Goal: Task Accomplishment & Management: Use online tool/utility

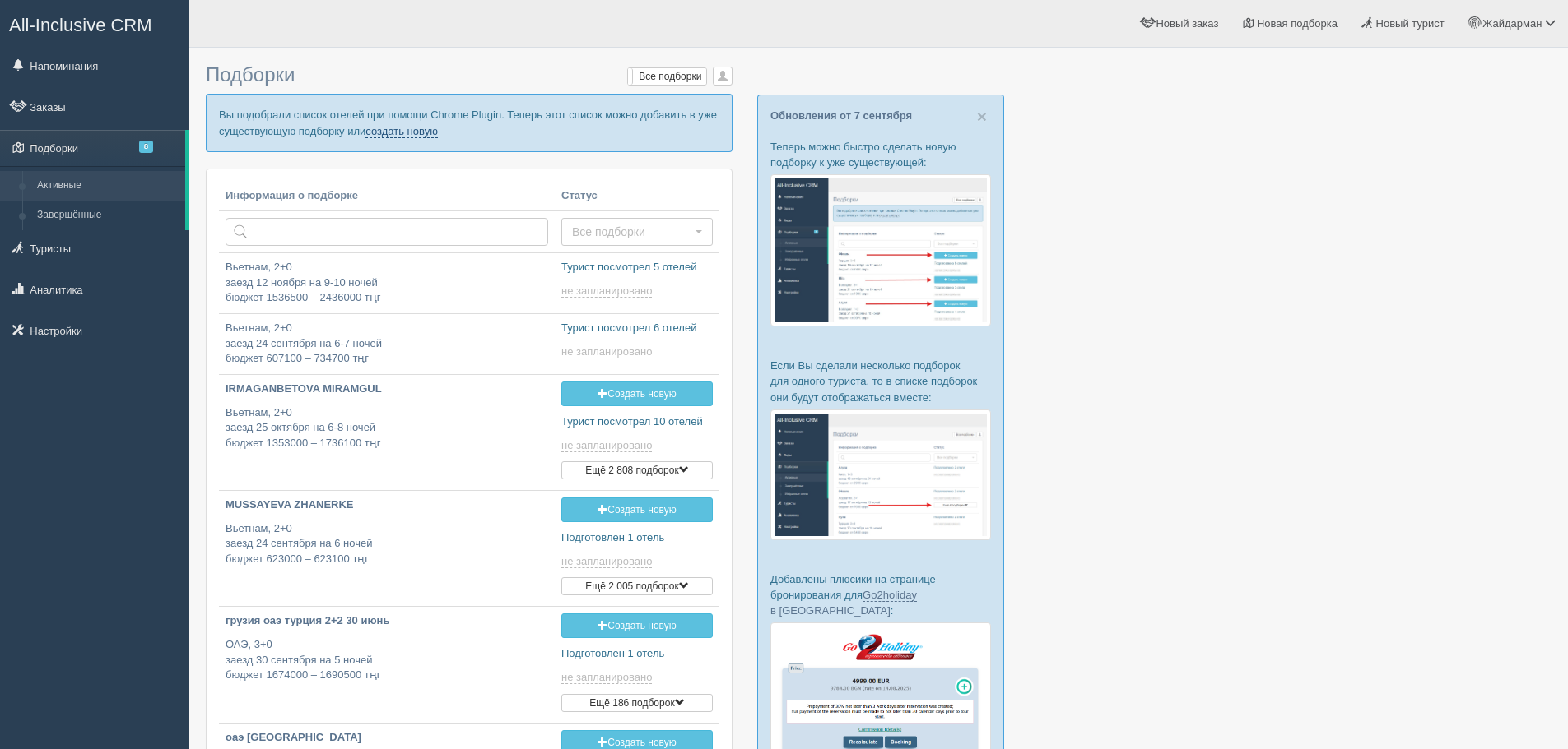
click at [403, 135] on link "создать новую" at bounding box center [402, 132] width 73 height 13
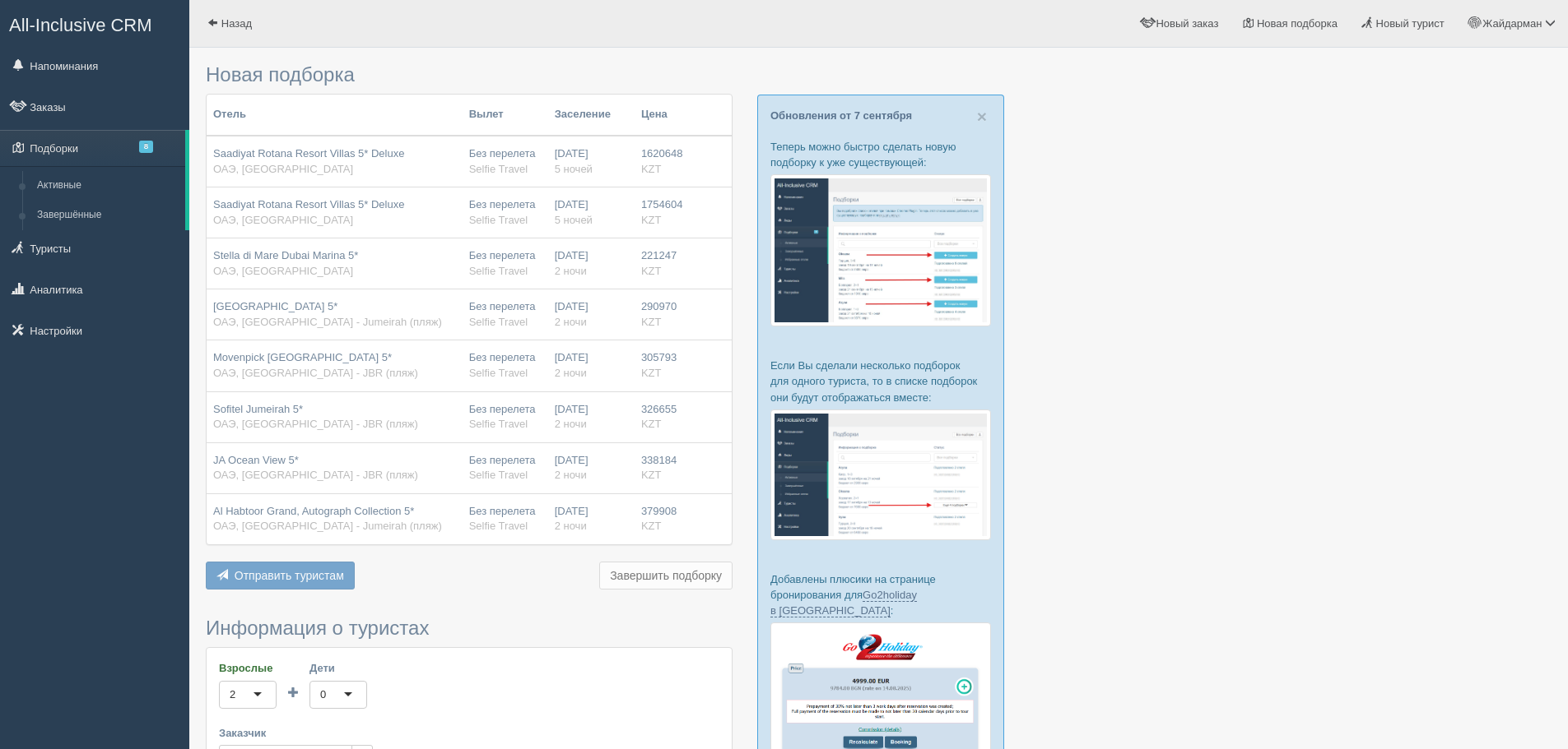
click at [360, 157] on span "Saadiyat Rotana Resort Villas 5* Deluxe" at bounding box center [308, 153] width 191 height 12
drag, startPoint x: 359, startPoint y: 255, endPoint x: 215, endPoint y: 255, distance: 144.0
click at [215, 255] on div "Stella di Mare Dubai Marina 5* ОАЭ, Dubai - Marina" at bounding box center [334, 263] width 243 height 31
copy span "Stella di Mare Dubai Marina 5*"
click at [302, 159] on span "Saadiyat Rotana Resort Villas 5* Deluxe" at bounding box center [308, 153] width 191 height 12
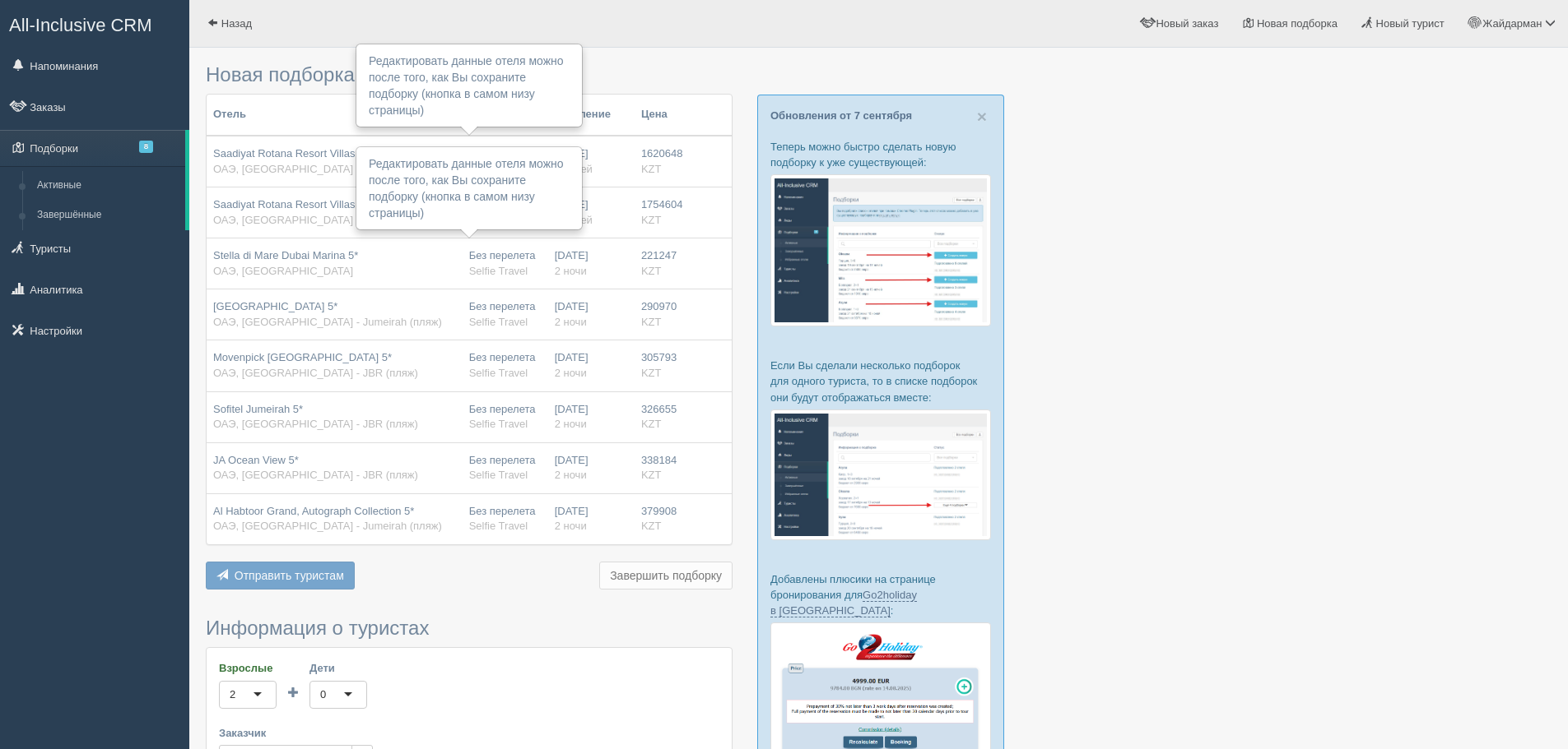
click at [339, 148] on span "Saadiyat Rotana Resort Villas 5* Deluxe" at bounding box center [308, 153] width 191 height 12
click at [306, 218] on span "ОАЭ, Saadiyat Island" at bounding box center [283, 219] width 140 height 12
click at [471, 229] on div at bounding box center [469, 234] width 18 height 9
click at [456, 177] on div "Редактировать данные отеля можно после того, как Вы сохраните подборку (кнопка …" at bounding box center [469, 188] width 224 height 80
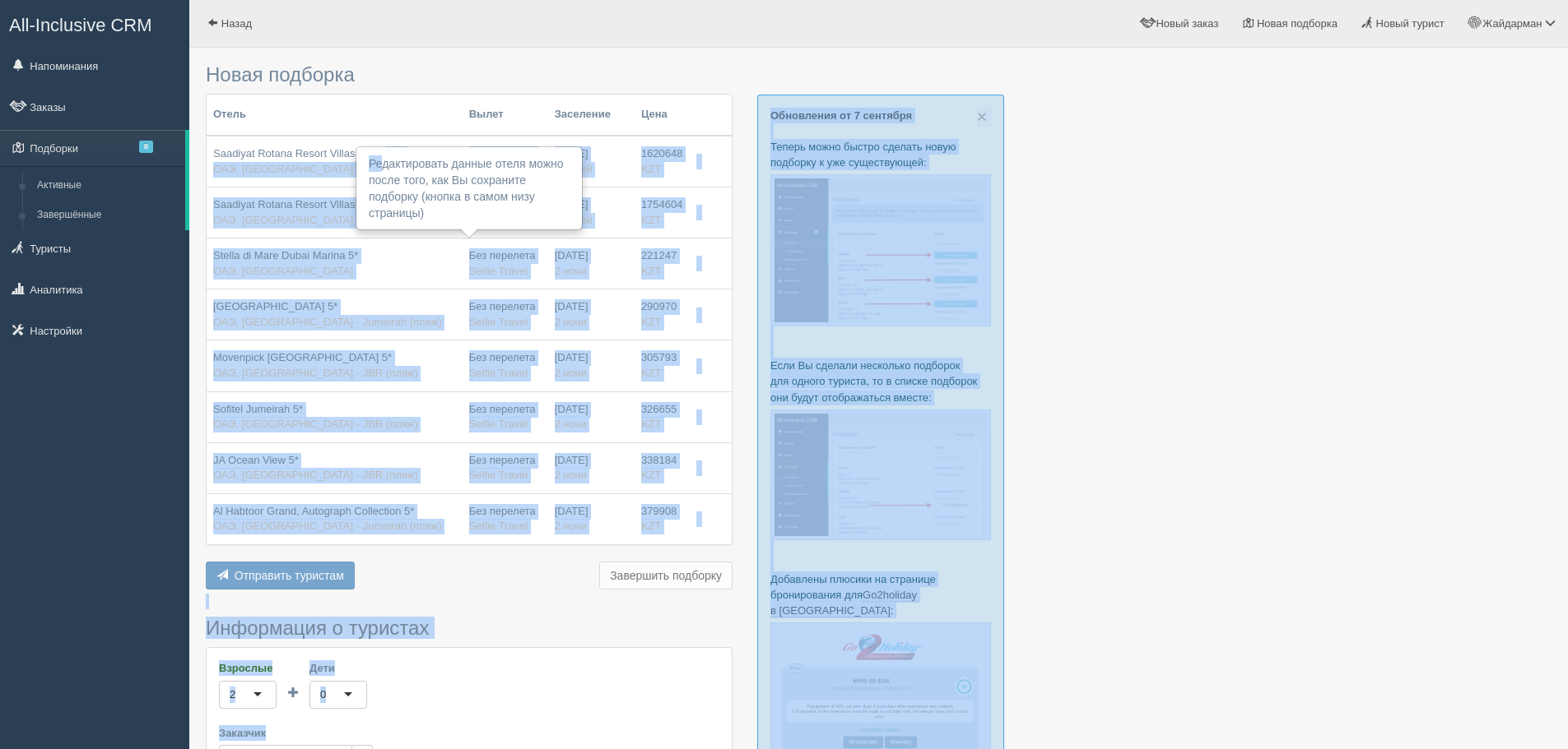
click at [385, 148] on body "All-Inclusive CRM Напоминания Заказы Подборки 8" at bounding box center [784, 374] width 1568 height 749
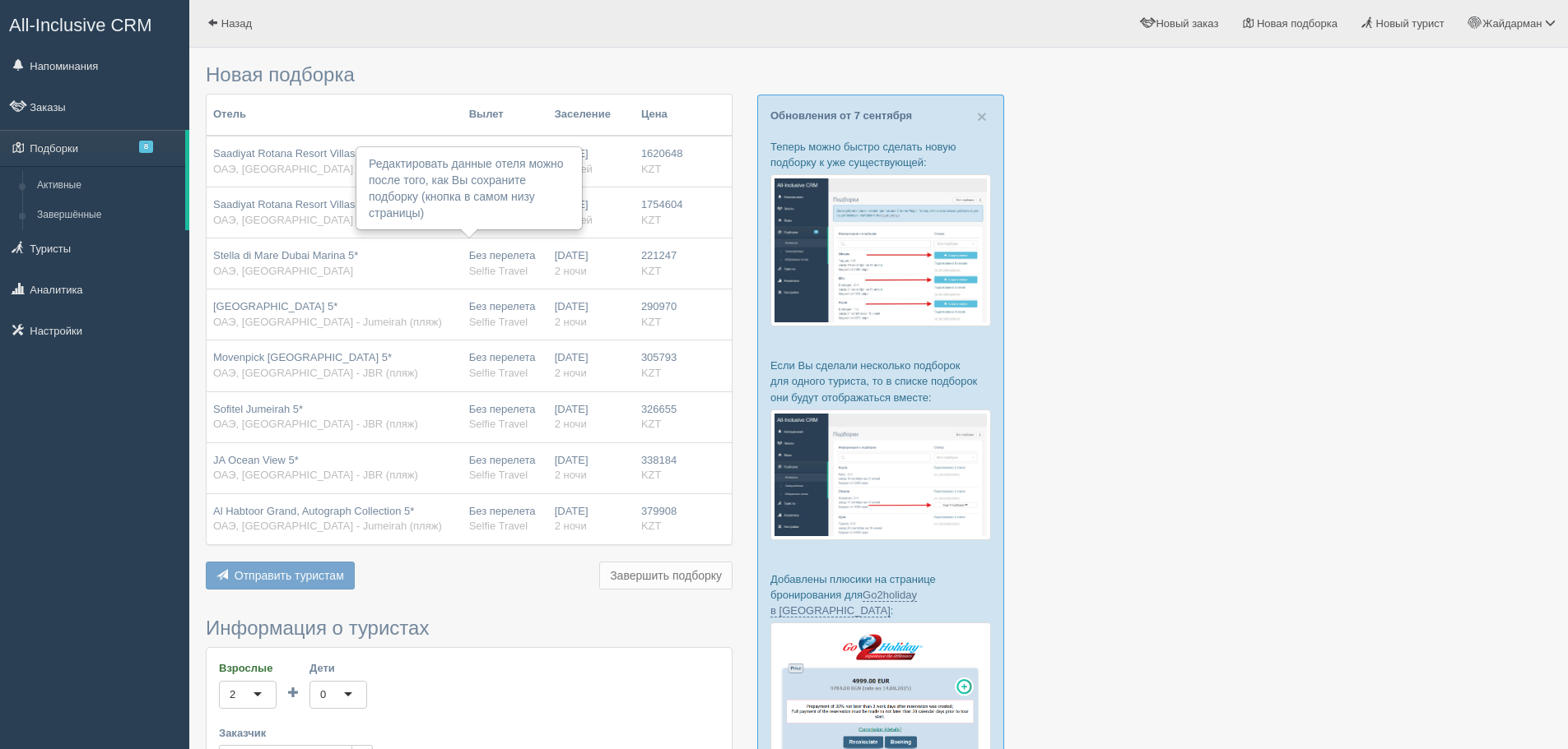
click at [275, 142] on td "Saadiyat Rotana Resort Villas 5* Deluxe ОАЭ, Saadiyat Island" at bounding box center [334, 162] width 256 height 52
click at [301, 153] on span "Saadiyat Rotana Resort Villas 5* Deluxe" at bounding box center [308, 153] width 191 height 12
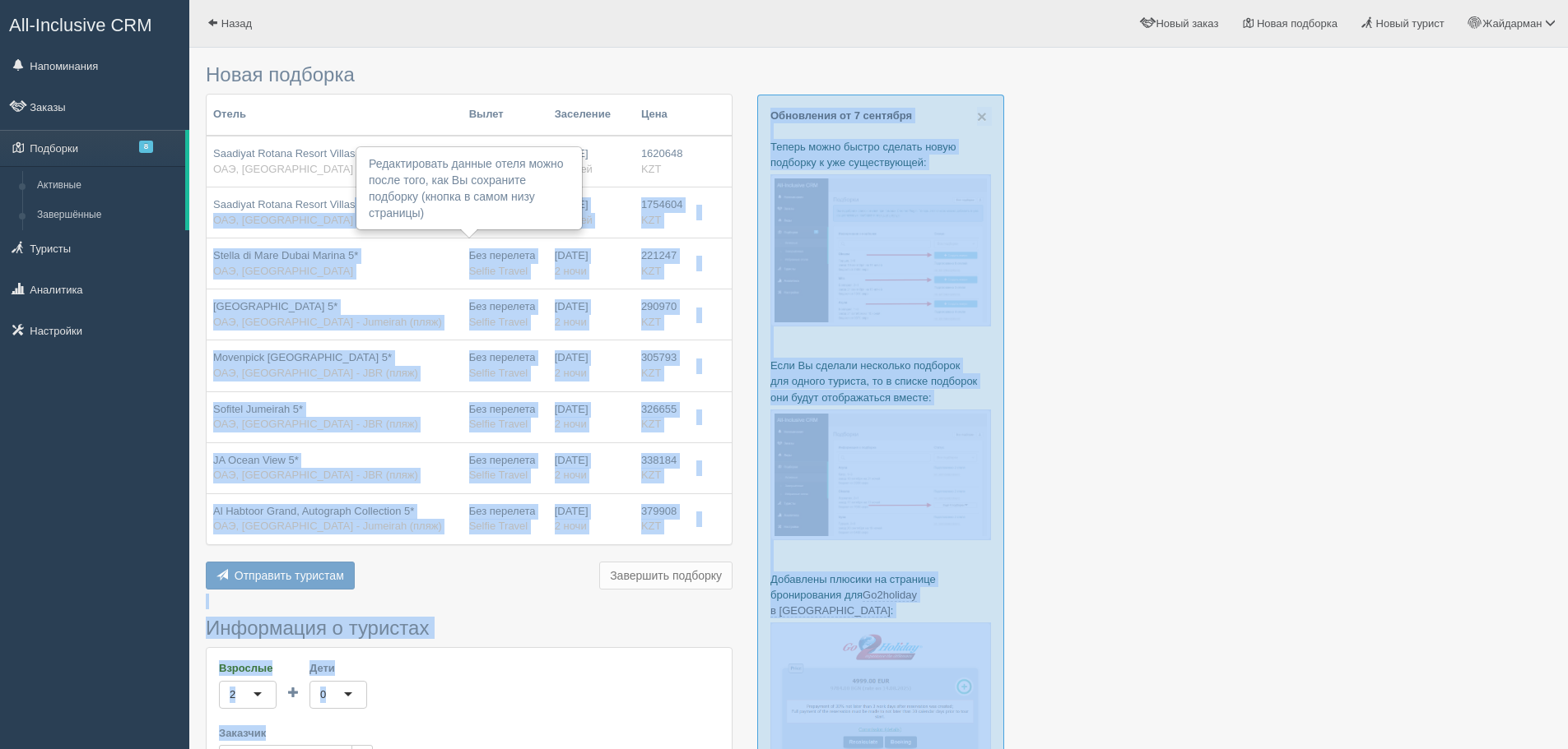
drag, startPoint x: 354, startPoint y: 202, endPoint x: 201, endPoint y: 204, distance: 153.0
click at [201, 204] on div "Новая подборка Отель Вылет Заселение Цена Saadiyat Rotana Resort Villas 5* Delu…" at bounding box center [878, 617] width 1379 height 1233
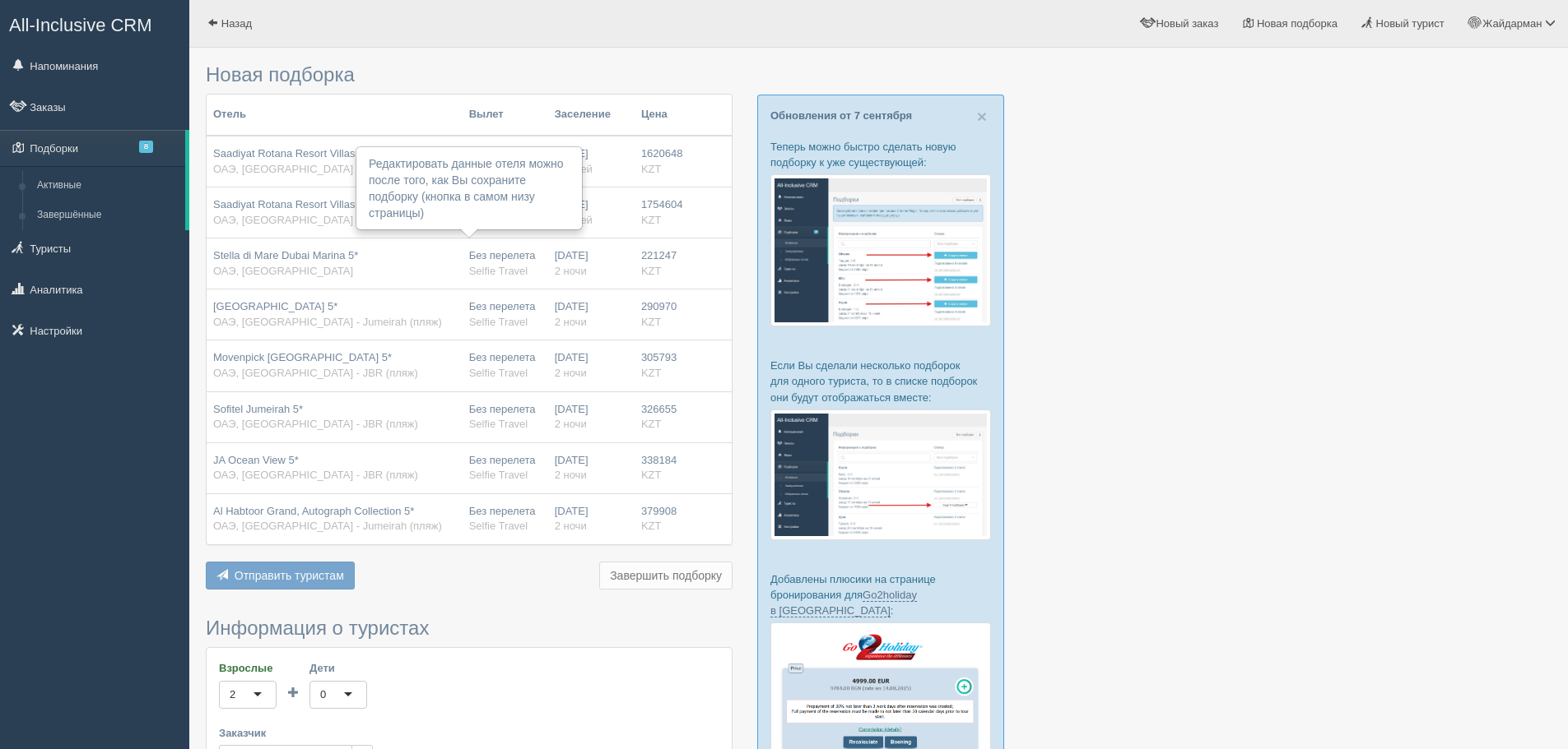
drag, startPoint x: 286, startPoint y: 144, endPoint x: 317, endPoint y: 152, distance: 32.0
click at [287, 144] on td "Saadiyat Rotana Resort Villas 5* Deluxe ОАЭ, Saadiyat Island" at bounding box center [334, 162] width 256 height 52
click at [458, 275] on td "Stella di Mare Dubai Marina 5* ОАЭ, Dubai - Marina" at bounding box center [334, 264] width 256 height 51
click at [515, 268] on span "Selfie Travel" at bounding box center [498, 270] width 59 height 12
click at [507, 193] on div "Редактировать данные отеля можно после того, как Вы сохраните подборку (кнопка …" at bounding box center [469, 188] width 224 height 80
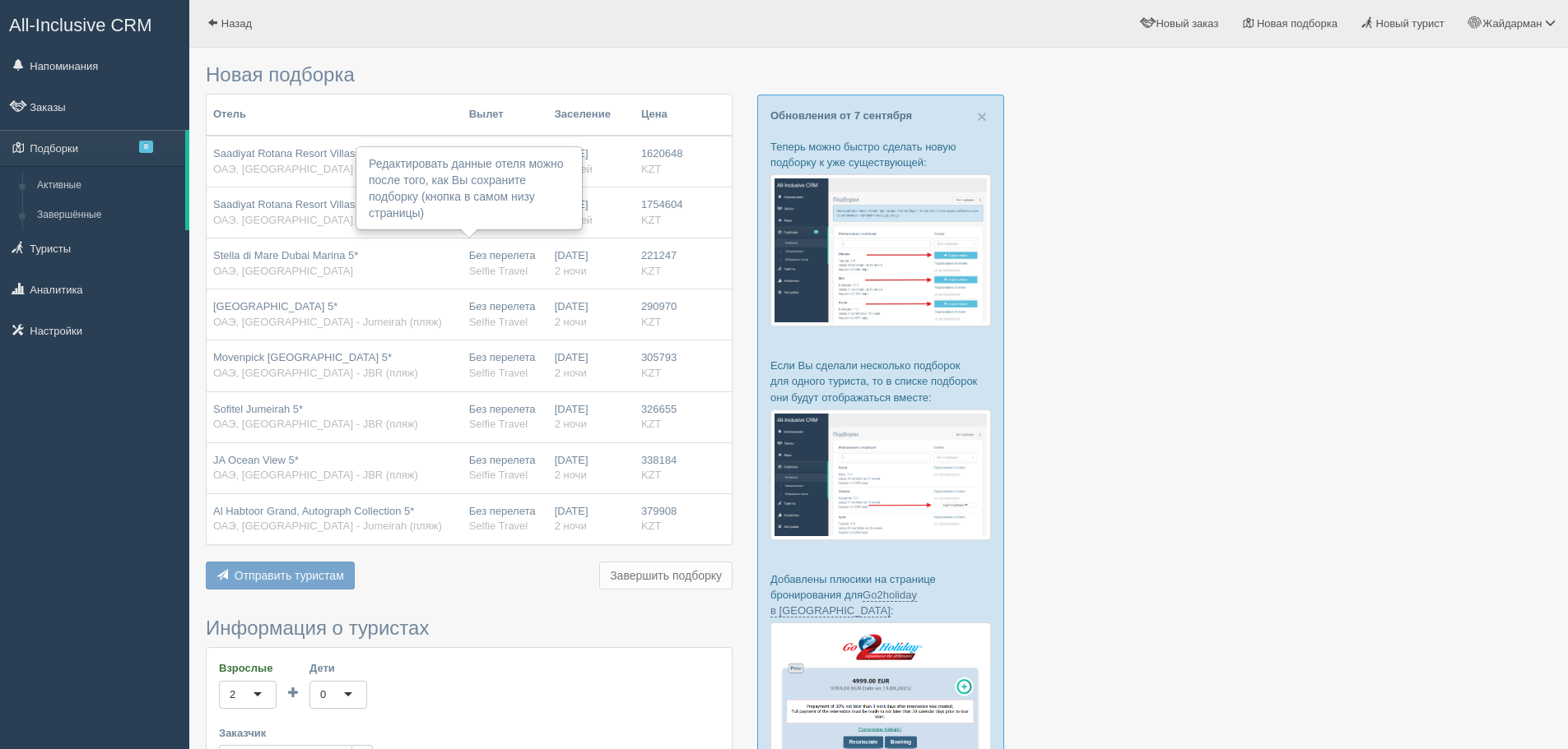
click at [510, 186] on div "Редактировать данные отеля можно после того, как Вы сохраните подборку (кнопка …" at bounding box center [469, 188] width 224 height 80
click at [402, 188] on div "Редактировать данные отеля можно после того, как Вы сохраните подборку (кнопка …" at bounding box center [469, 188] width 224 height 80
click at [401, 193] on div "Редактировать данные отеля можно после того, как Вы сохраните подборку (кнопка …" at bounding box center [469, 188] width 224 height 80
click at [282, 147] on span "Saadiyat Rotana Resort Villas 5* Deluxe" at bounding box center [308, 153] width 191 height 12
click at [297, 461] on span "JA Ocean View 5*" at bounding box center [256, 460] width 86 height 12
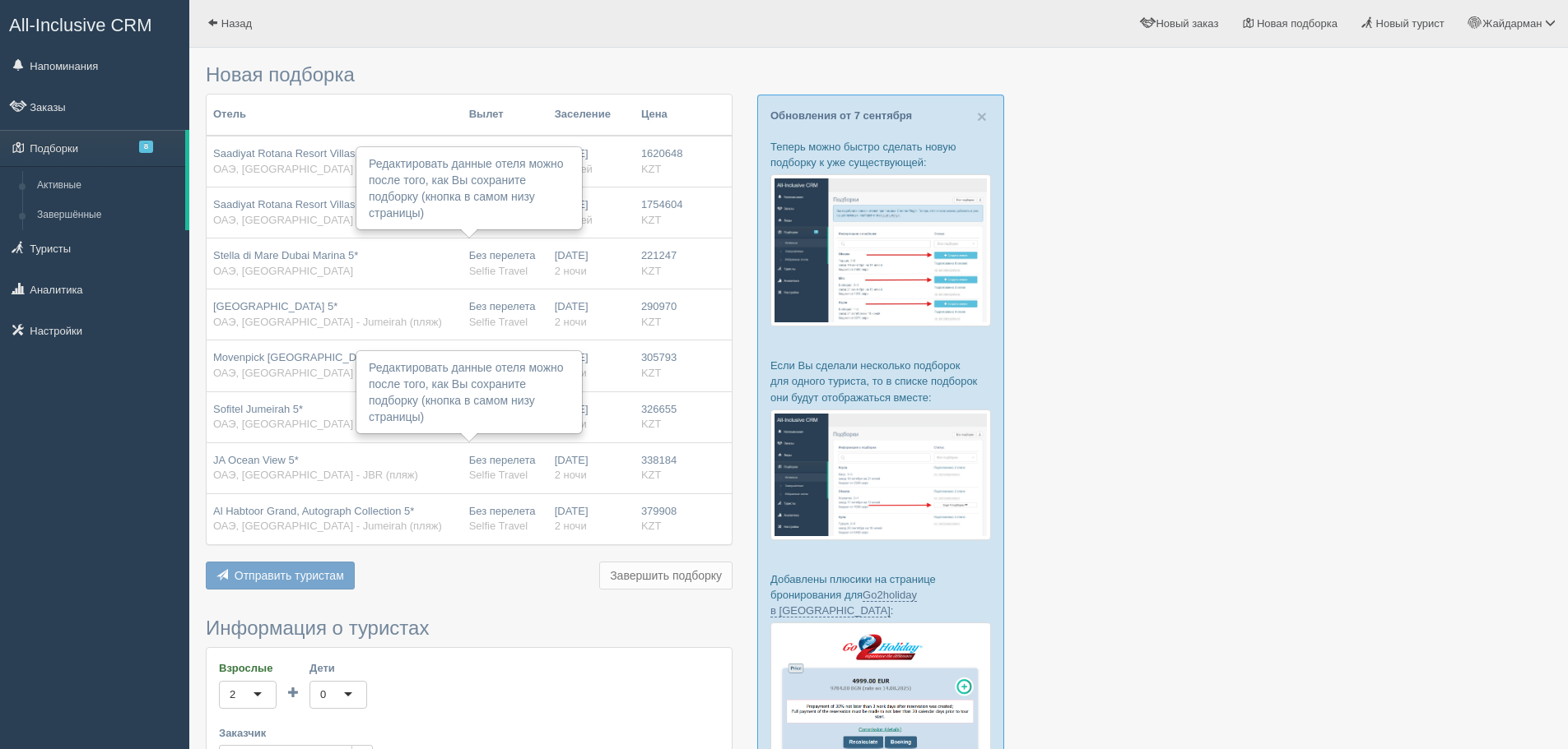
click at [416, 484] on td "JA Ocean View 5* ОАЭ, Dubai - JBR (пляж)" at bounding box center [334, 467] width 256 height 51
click at [575, 450] on td "11.10.2025 2 ночи" at bounding box center [591, 467] width 87 height 51
click at [485, 465] on div "Без перелета Selfie Travel" at bounding box center [506, 468] width 73 height 31
click at [502, 247] on td "Без перелета Selfie Travel" at bounding box center [506, 264] width 86 height 51
click at [508, 186] on div "Редактировать данные отеля можно после того, как Вы сохраните подборку (кнопка …" at bounding box center [469, 188] width 224 height 80
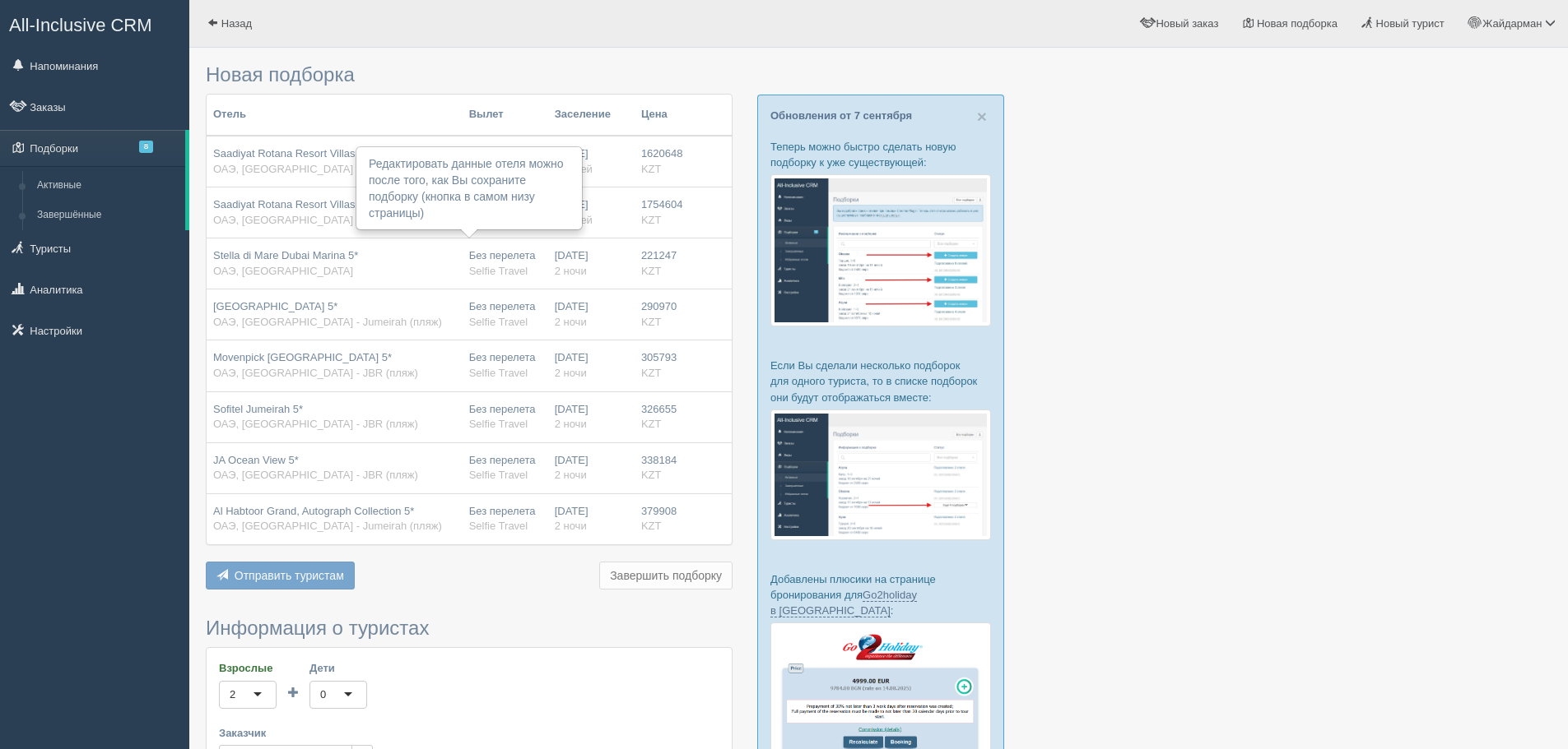
click at [617, 223] on div "13.10.2025 5 ночей" at bounding box center [591, 213] width 73 height 31
click at [500, 255] on div "Без перелета Selfie Travel" at bounding box center [506, 263] width 73 height 31
click at [418, 249] on div "Stella di Mare Dubai Marina 5* ОАЭ, Dubai - Marina" at bounding box center [334, 263] width 243 height 31
click at [412, 230] on td "Saadiyat Rotana Resort Villas 5* Deluxe ОАЭ, Saadiyat Island" at bounding box center [334, 213] width 256 height 51
click at [318, 215] on div "Saadiyat Rotana Resort Villas 5* Deluxe ОАЭ, Saadiyat Island" at bounding box center [334, 213] width 243 height 31
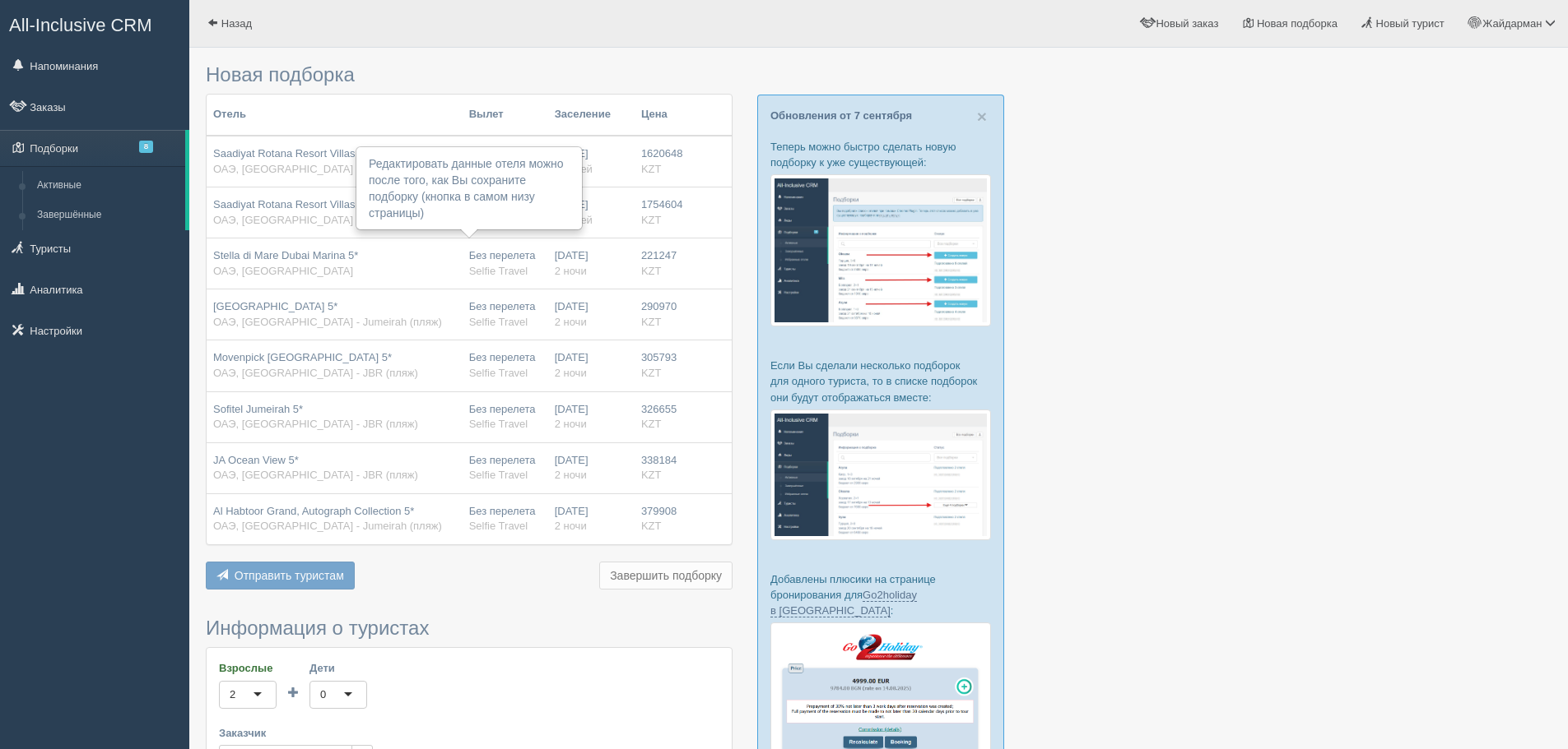
click at [364, 259] on div "Stella di Mare Dubai Marina 5* ОАЭ, Dubai - Marina" at bounding box center [334, 263] width 243 height 31
click at [505, 189] on div "Редактировать данные отеля можно после того, как Вы сохраните подборку (кнопка …" at bounding box center [469, 188] width 224 height 80
click at [526, 274] on span "Selfie Travel" at bounding box center [498, 270] width 59 height 12
click at [454, 319] on div "Dubai Marine Beach 5* ОАЭ, Dubai - Jumeirah (пляж)" at bounding box center [334, 314] width 243 height 31
click at [130, 149] on link "Подборки 8" at bounding box center [92, 147] width 185 height 36
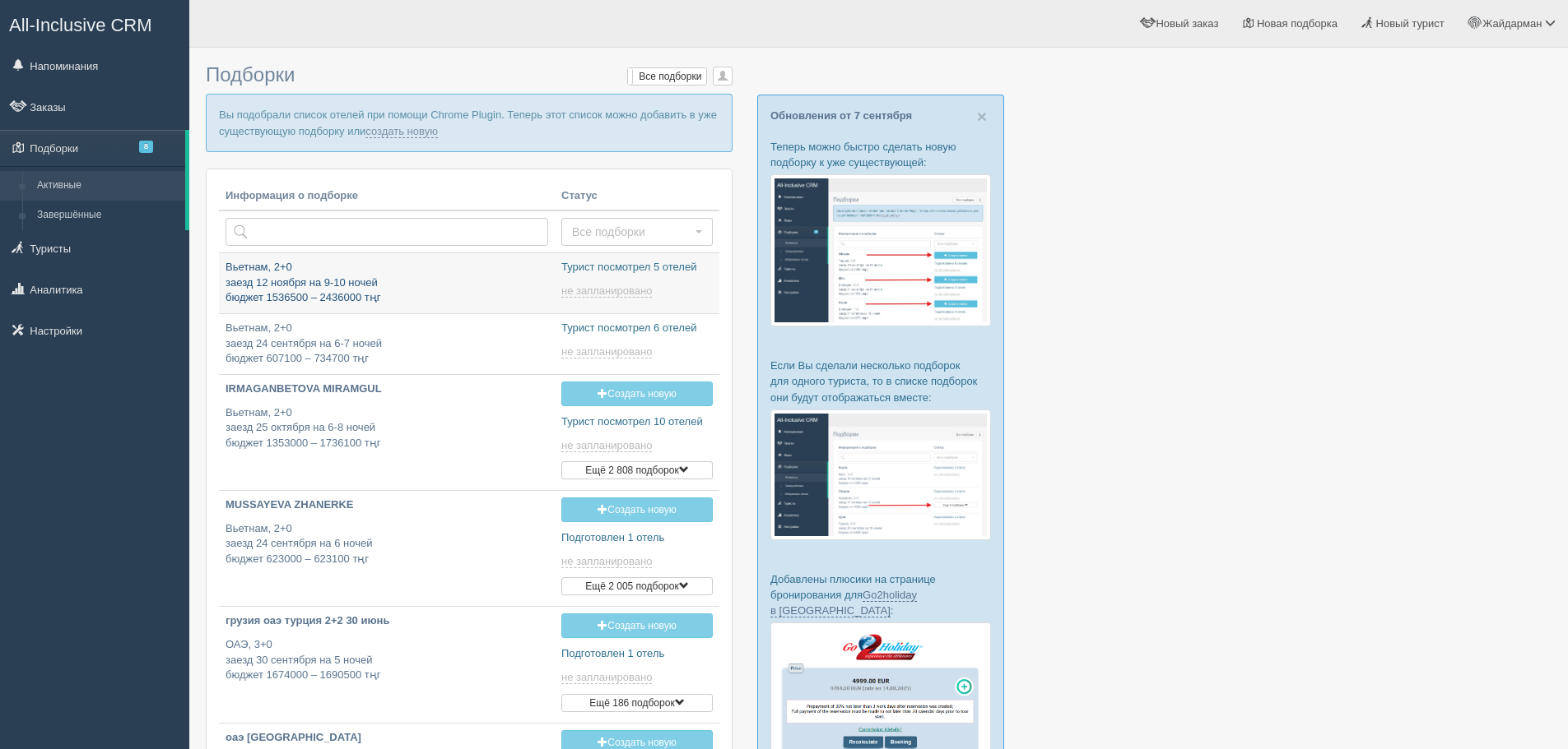
type input "2025-09-13 17:10"
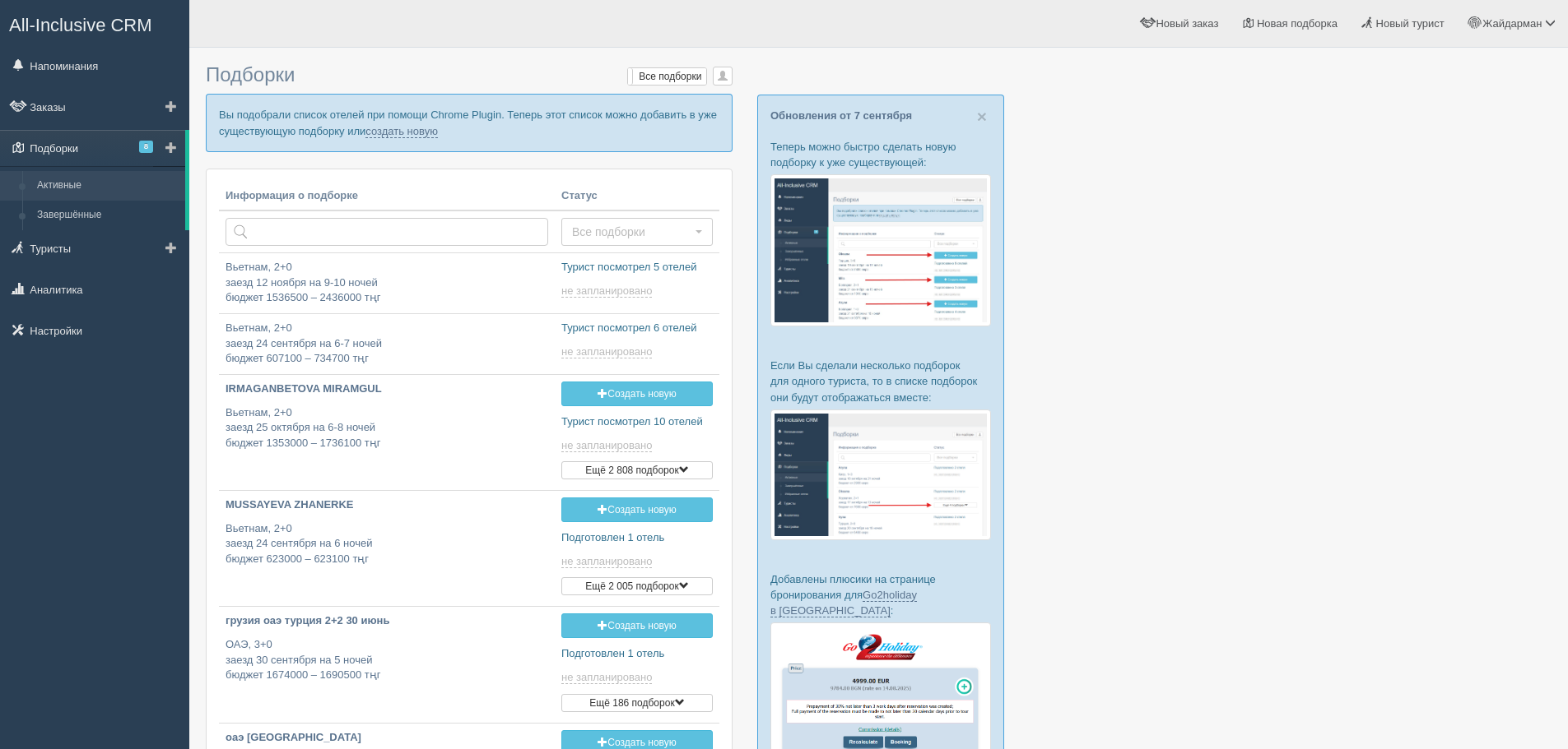
click at [139, 150] on span "8" at bounding box center [146, 146] width 14 height 12
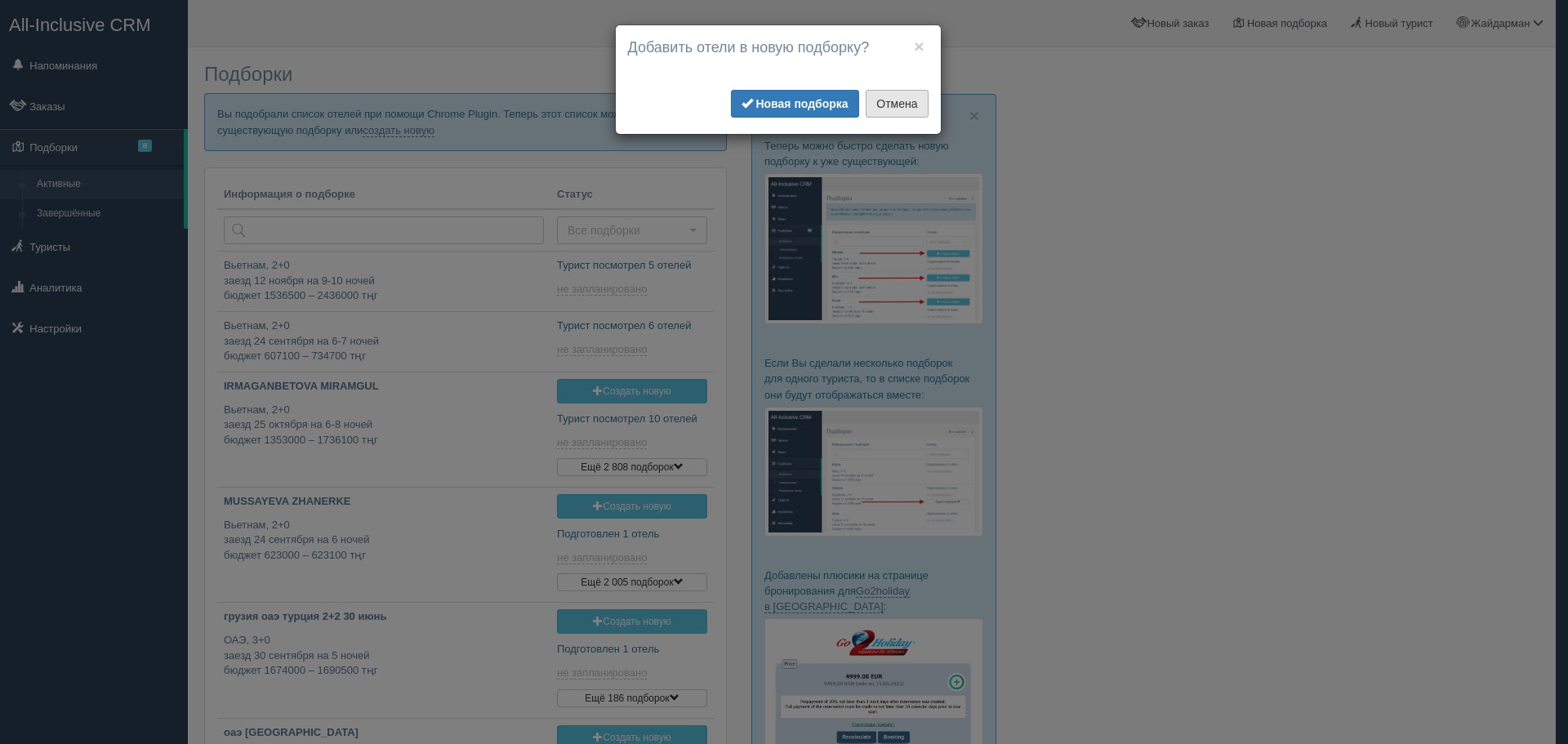
click at [885, 100] on button "Отмена" at bounding box center [897, 104] width 62 height 28
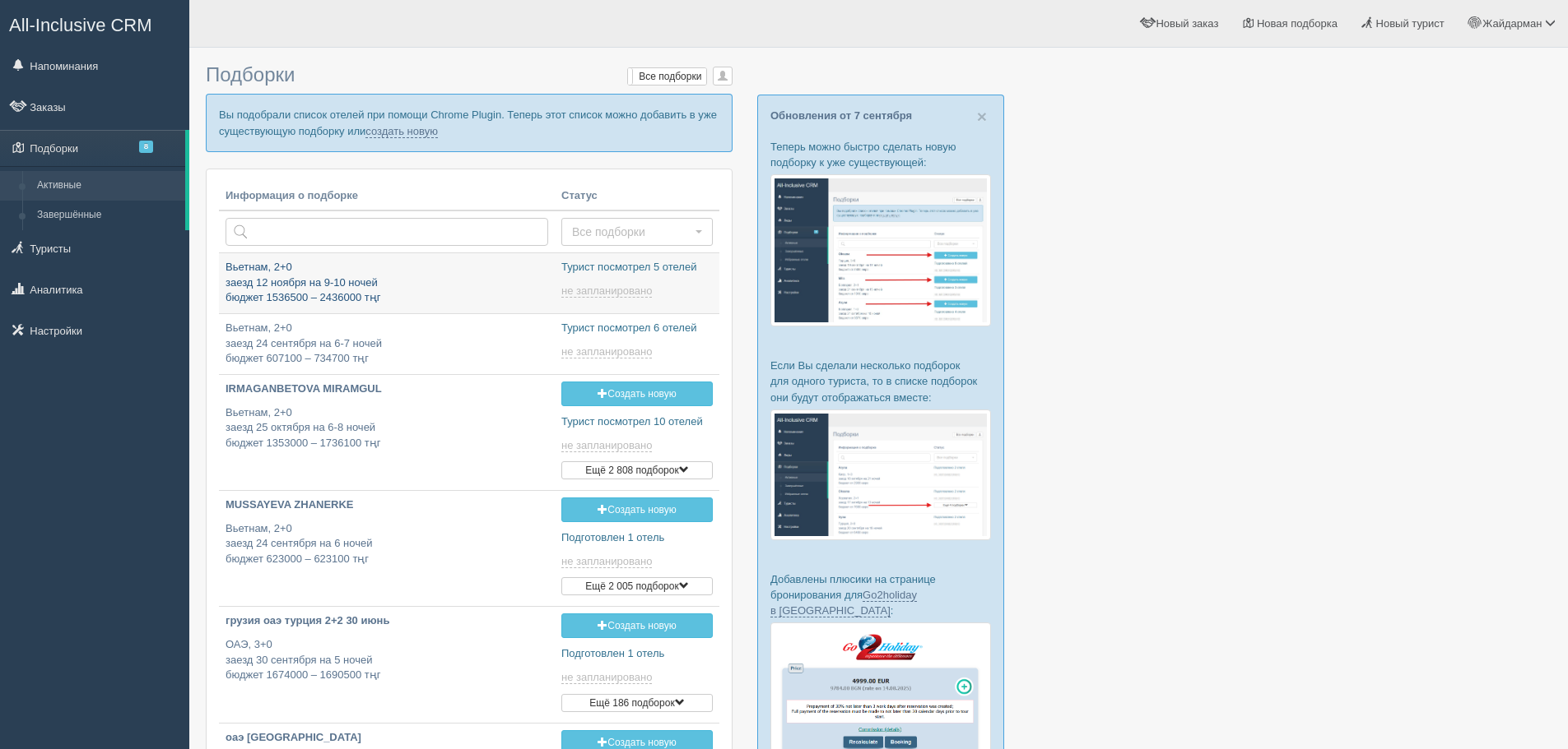
click at [284, 298] on p "Вьетнам, 2+0 заезд 12 ноября на 9-10 ночей бюджет 1536500 – 2436000 тңг" at bounding box center [387, 283] width 323 height 46
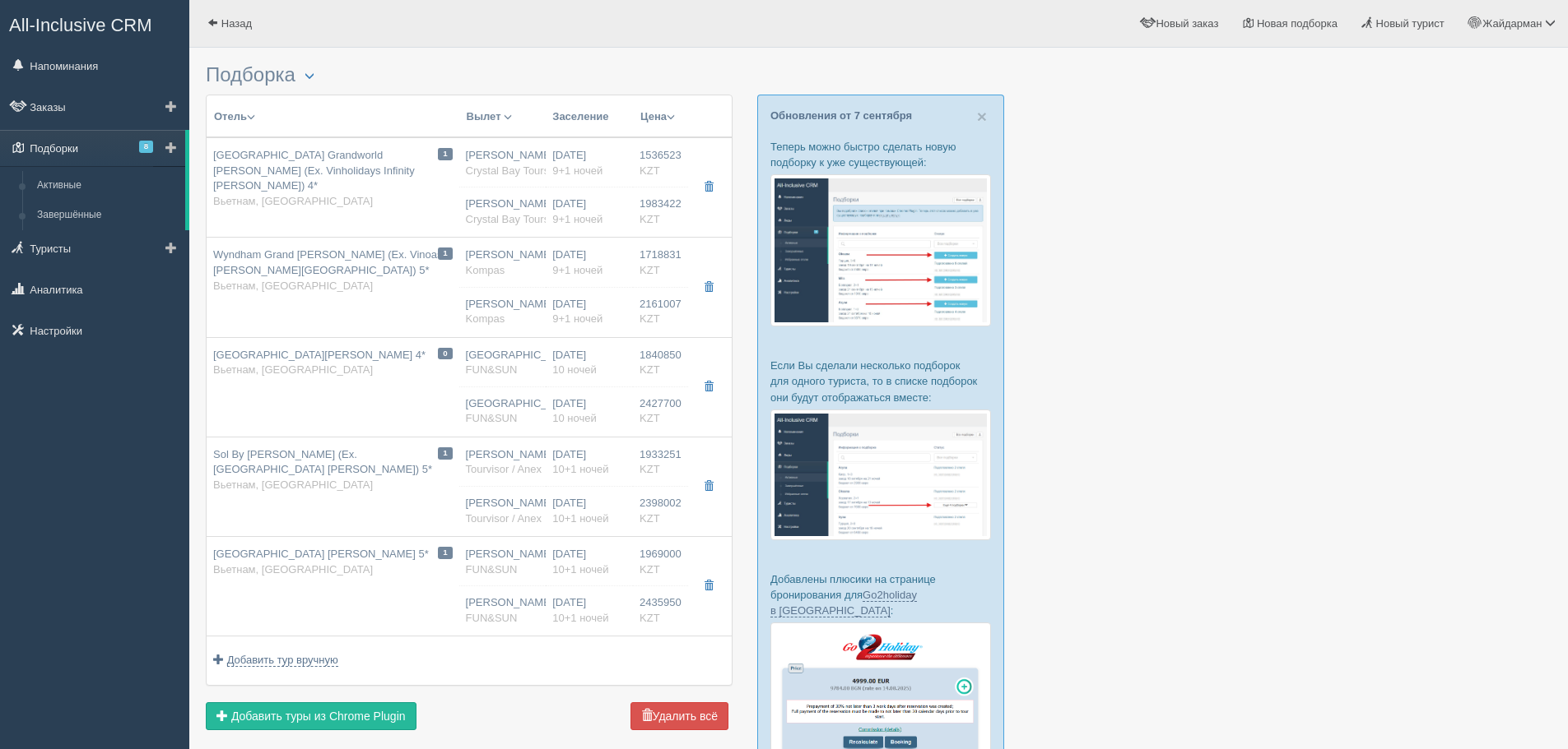
click at [64, 149] on link "Подборки 8" at bounding box center [92, 147] width 185 height 36
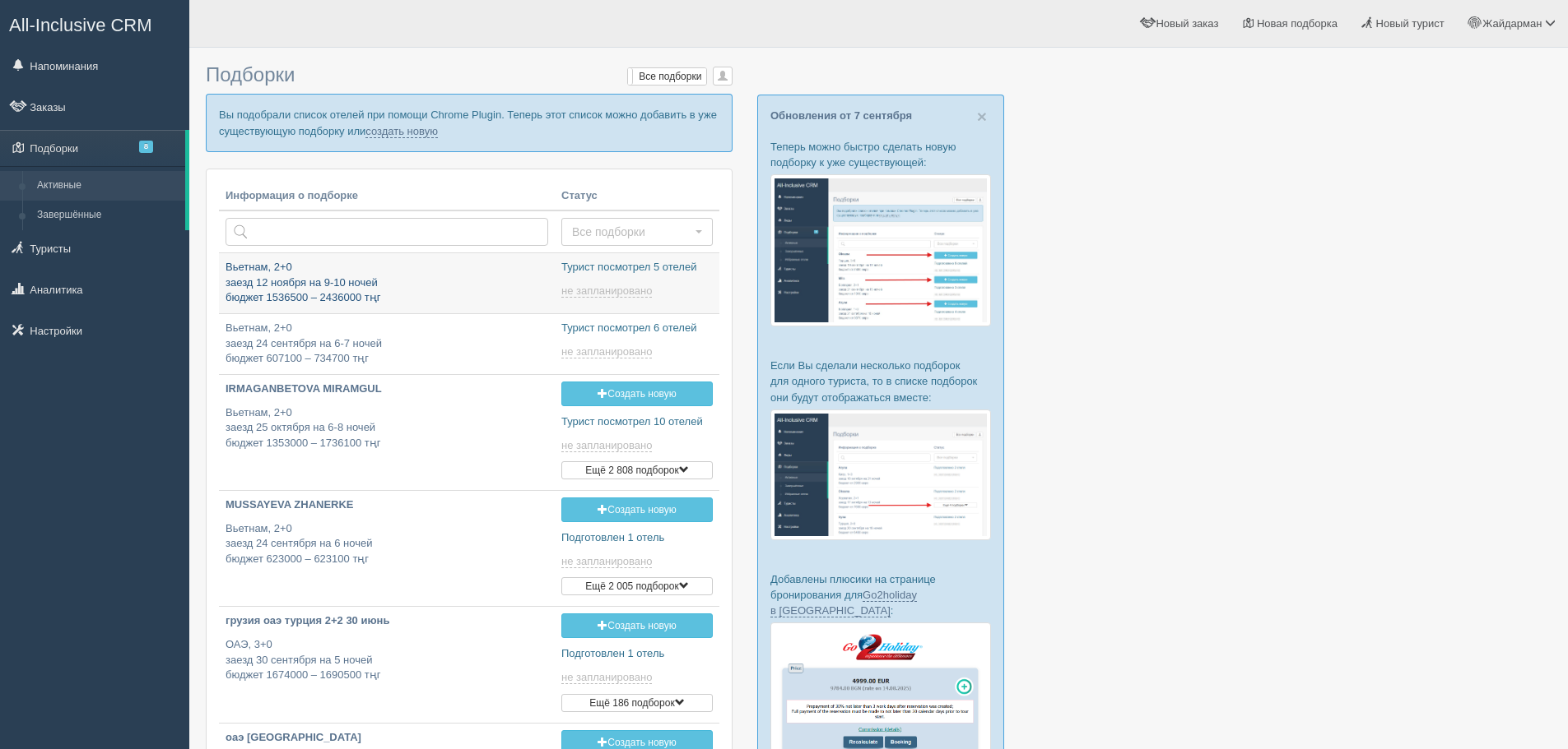
type input "[DATE] 17:10"
type input "[DATE] 16:55"
type input "[DATE] 16:15"
type input "[DATE] 19:25"
type input "[DATE] 23:00"
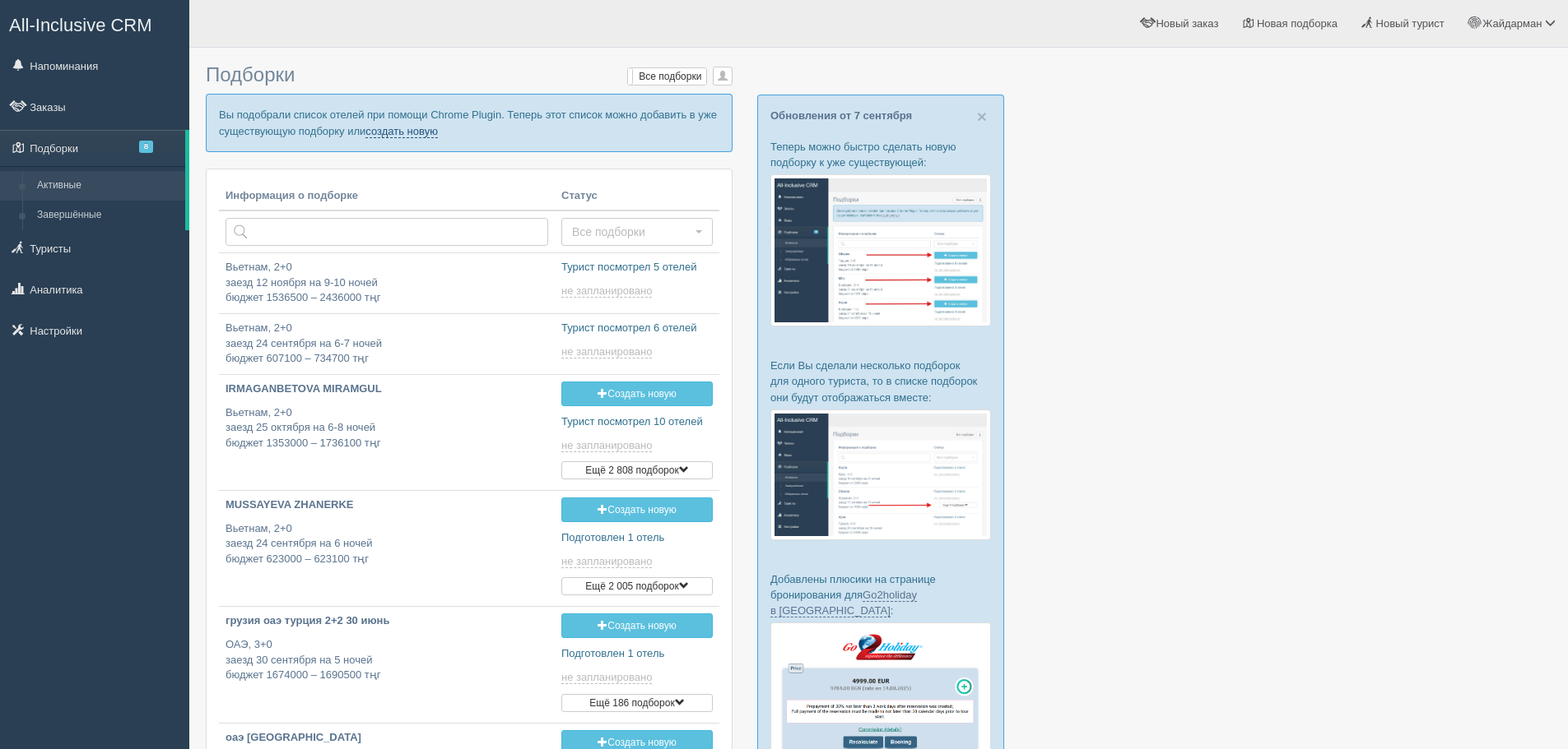
click at [398, 132] on link "создать новую" at bounding box center [402, 132] width 73 height 13
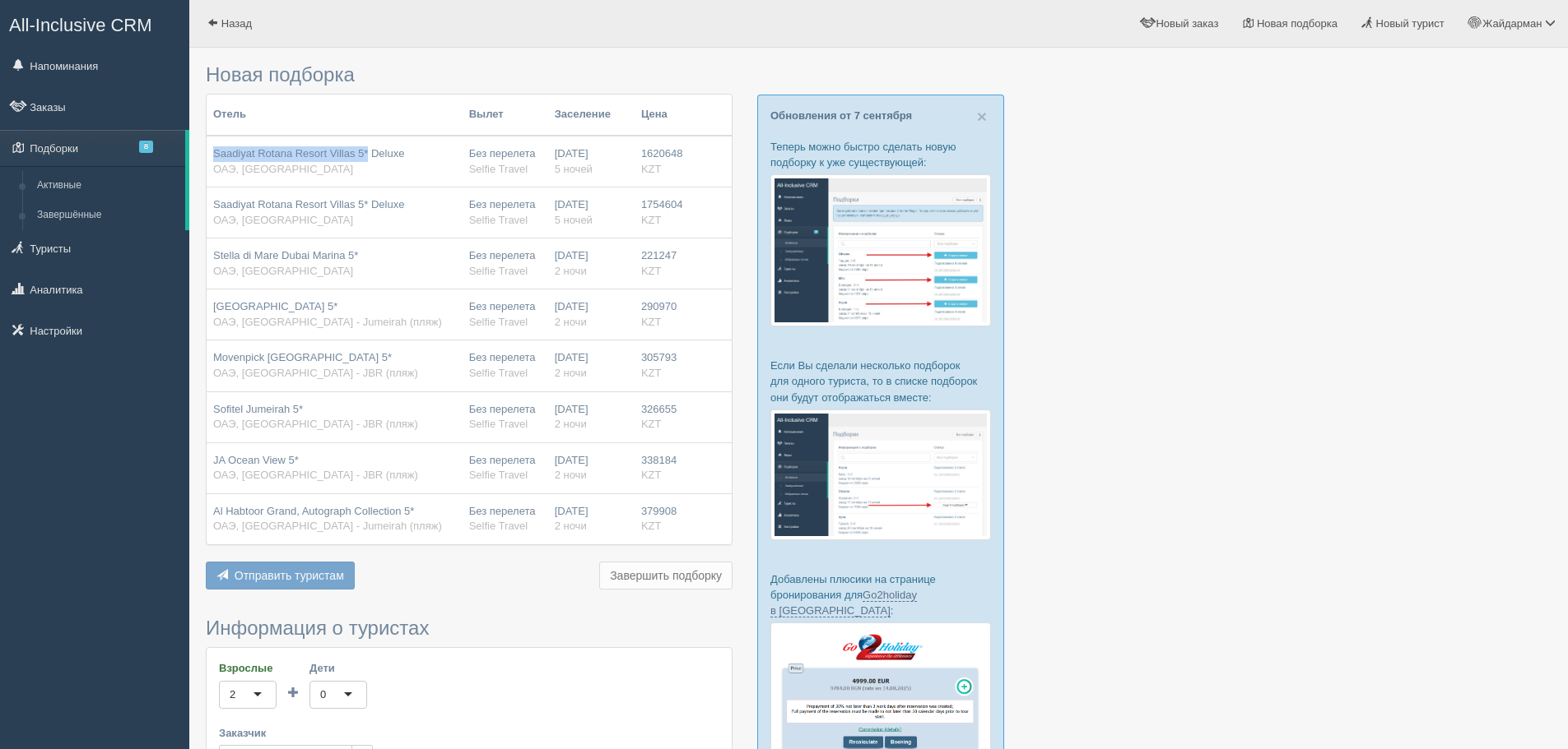
drag, startPoint x: 369, startPoint y: 152, endPoint x: 209, endPoint y: 150, distance: 160.0
click at [209, 150] on td "Saadiyat Rotana Resort Villas 5* Deluxe [GEOGRAPHIC_DATA], [GEOGRAPHIC_DATA]" at bounding box center [334, 162] width 256 height 52
copy span "Saadiyat [GEOGRAPHIC_DATA] Villas 5*"
drag, startPoint x: 326, startPoint y: 307, endPoint x: 213, endPoint y: 306, distance: 113.0
click at [213, 306] on div "[GEOGRAPHIC_DATA] 5* [GEOGRAPHIC_DATA], [GEOGRAPHIC_DATA] (пляж)" at bounding box center [334, 314] width 243 height 31
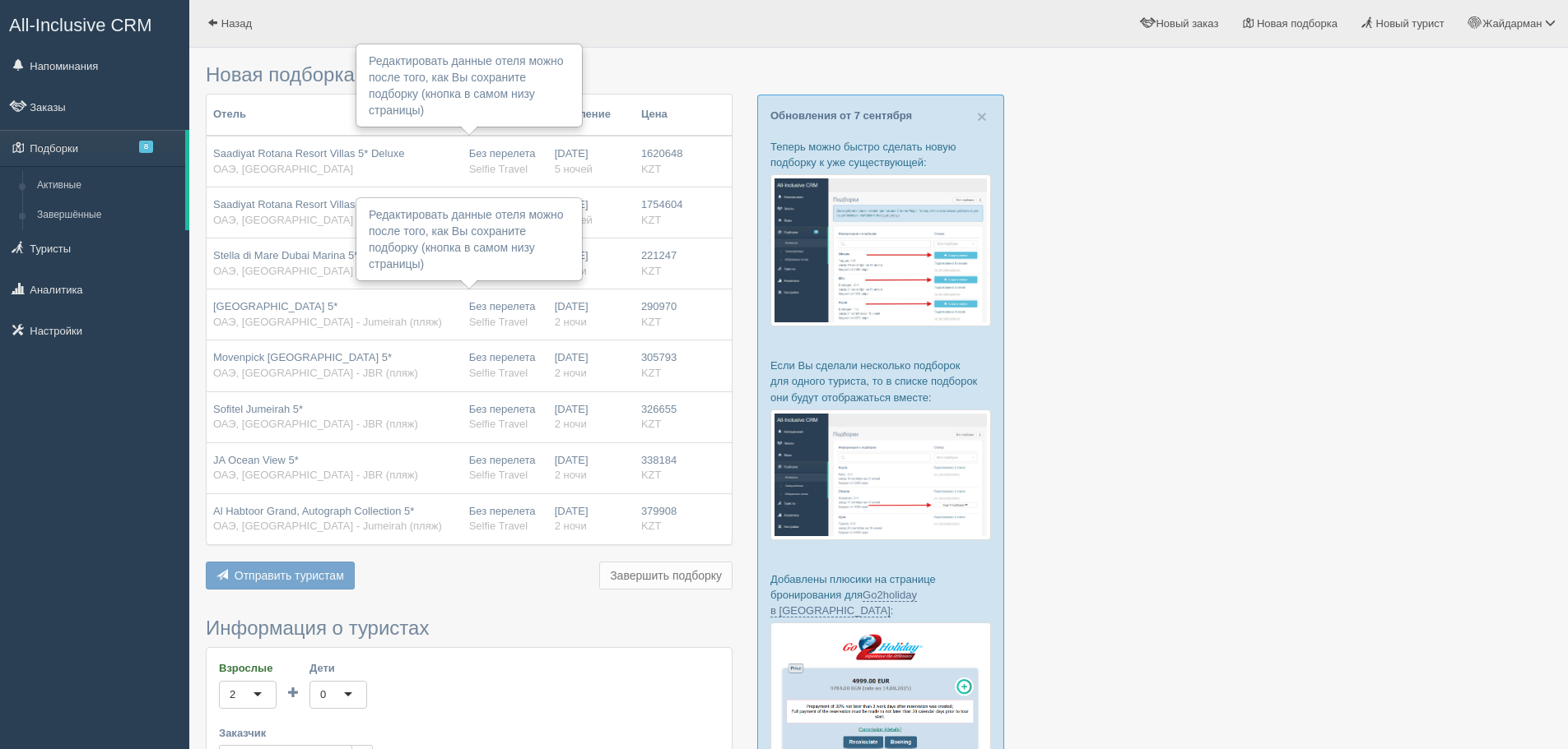
copy span "Dubai Marine Beach 5*"
drag, startPoint x: 365, startPoint y: 357, endPoint x: 210, endPoint y: 357, distance: 155.0
click at [210, 357] on td "Movenpick Jumeirah Beach 5* ОАЭ, Dubai - JBR (пляж)" at bounding box center [334, 366] width 256 height 51
copy span "Movenpick Jumeirah Beach 5*"
drag, startPoint x: 303, startPoint y: 409, endPoint x: 213, endPoint y: 405, distance: 90.1
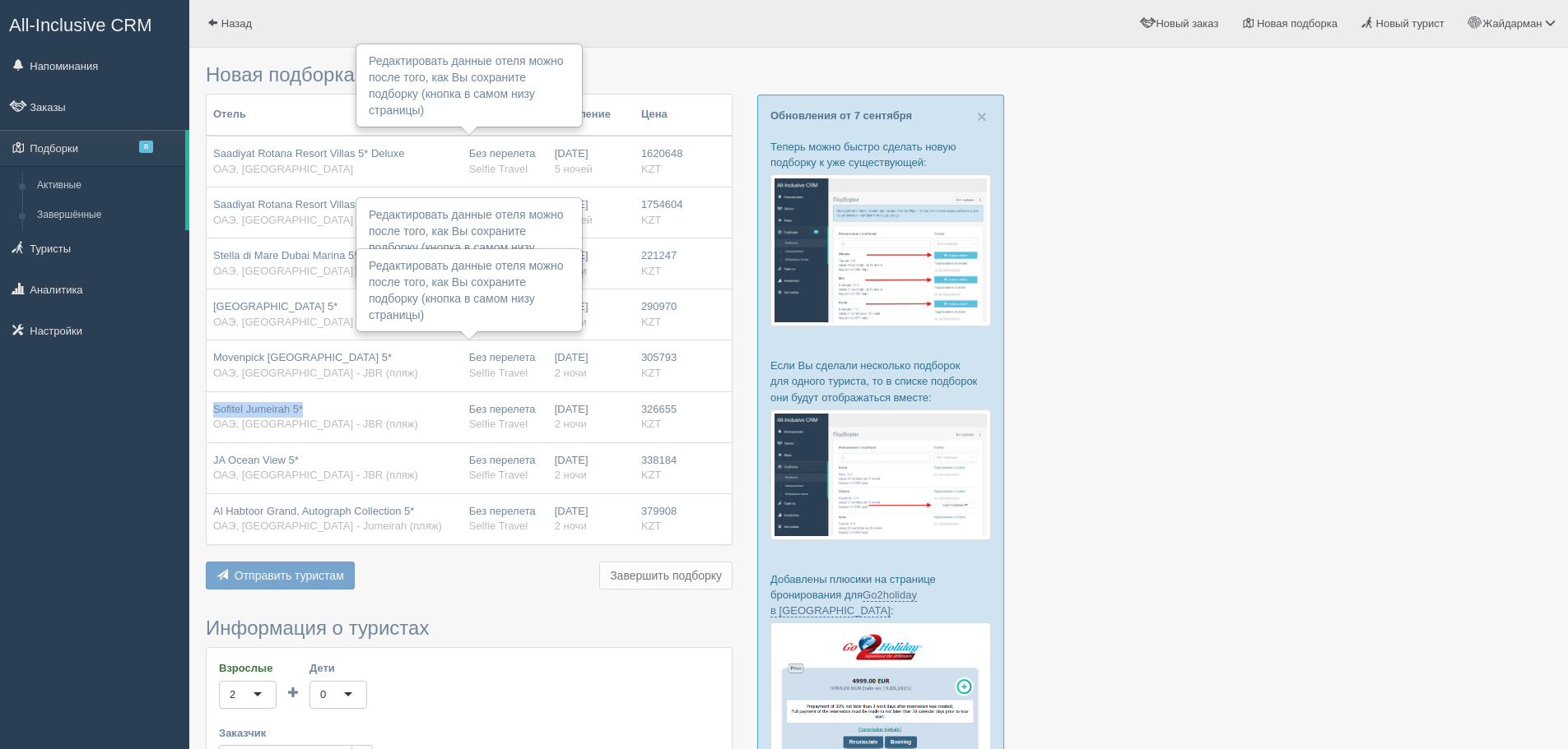
click at [213, 405] on td "Sofitel Jumeirah 5* ОАЭ, Dubai - JBR (пляж)" at bounding box center [334, 417] width 256 height 51
copy span "Sofitel Jumeirah 5*"
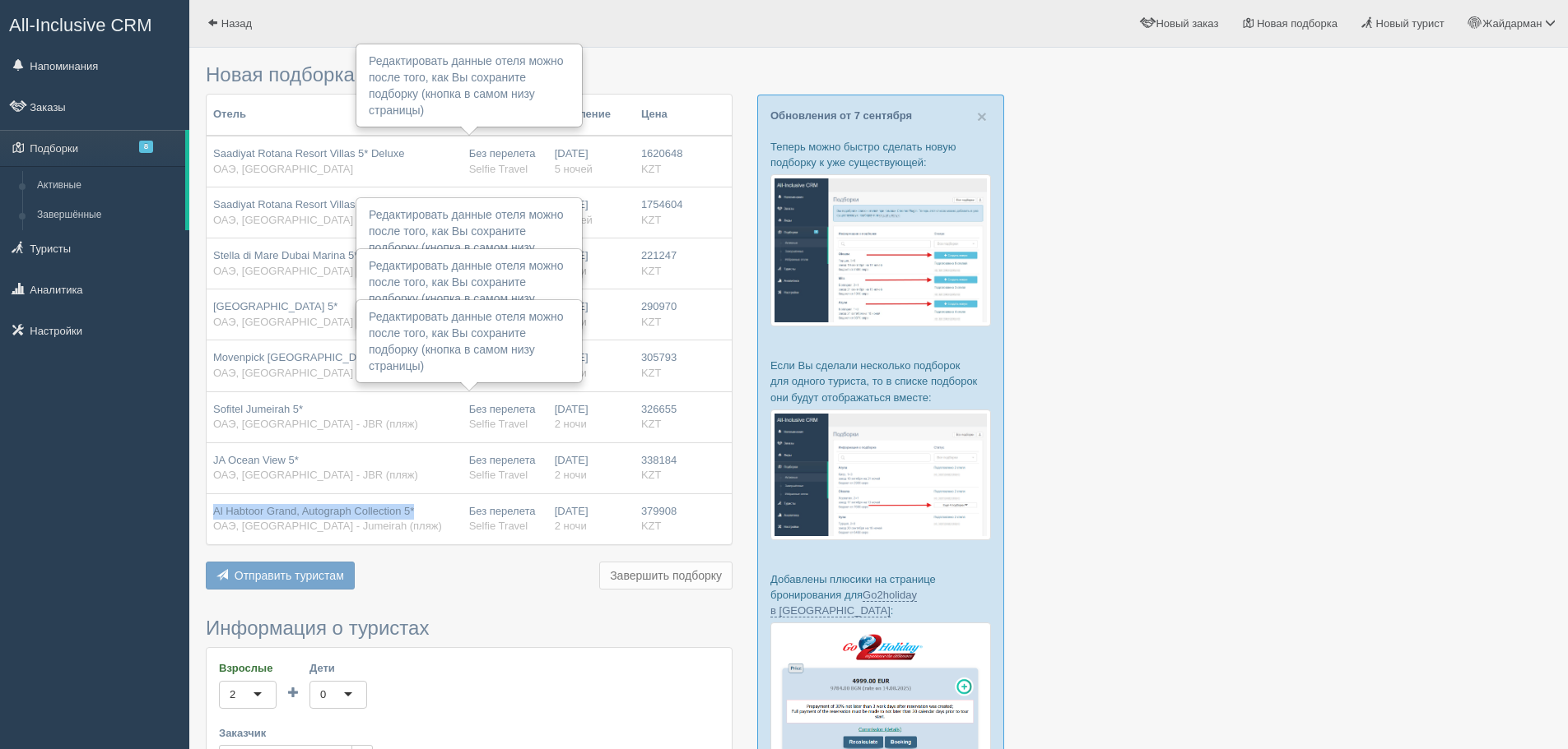
drag, startPoint x: 422, startPoint y: 508, endPoint x: 214, endPoint y: 509, distance: 208.0
click at [214, 509] on div "Al Habtoor Grand, Autograph Collection 5* ОАЭ, Dubai - Jumeirah (пляж)" at bounding box center [334, 520] width 243 height 31
copy span "Al Habtoor Grand, Autograph Collection 5*"
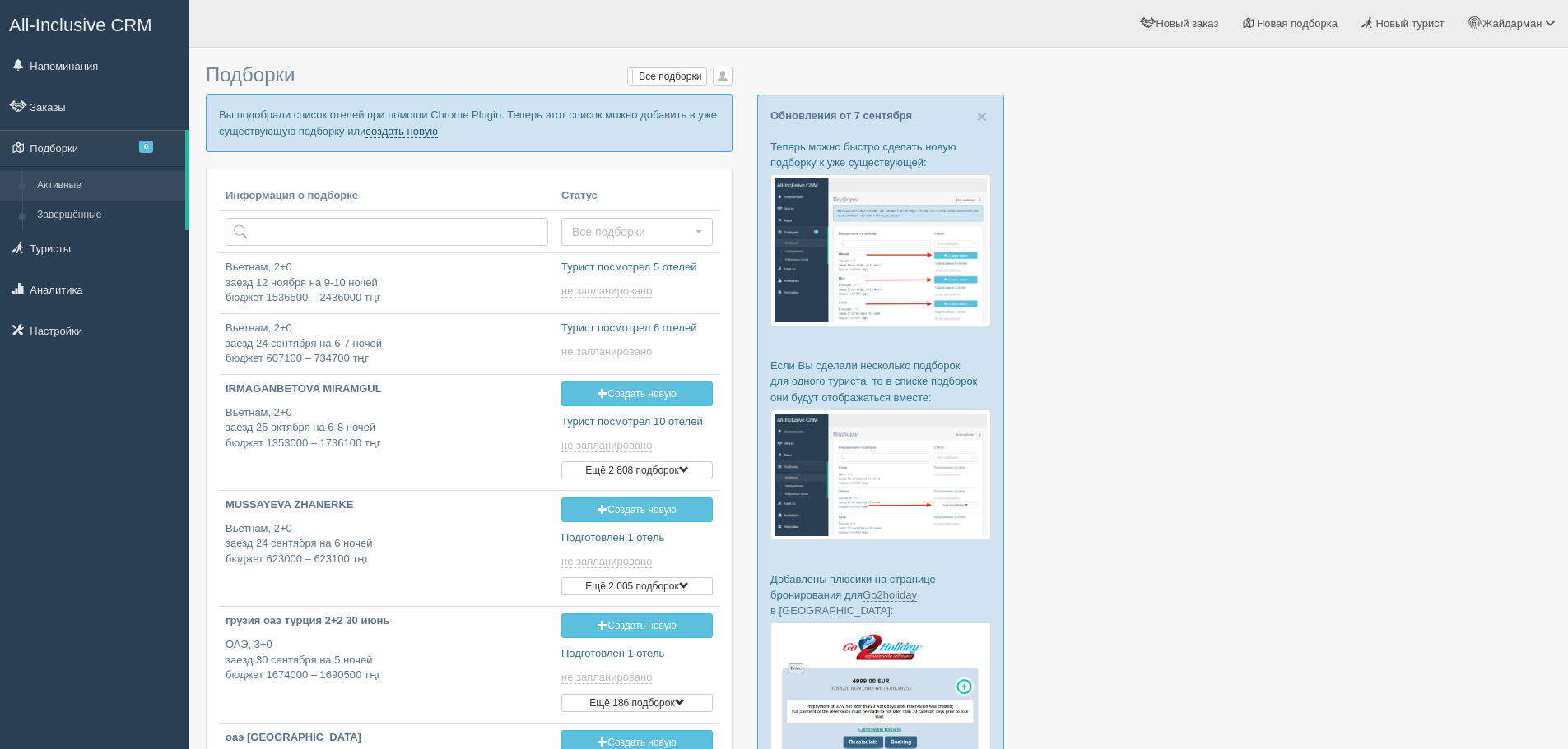
click at [401, 132] on link "создать новую" at bounding box center [402, 132] width 73 height 13
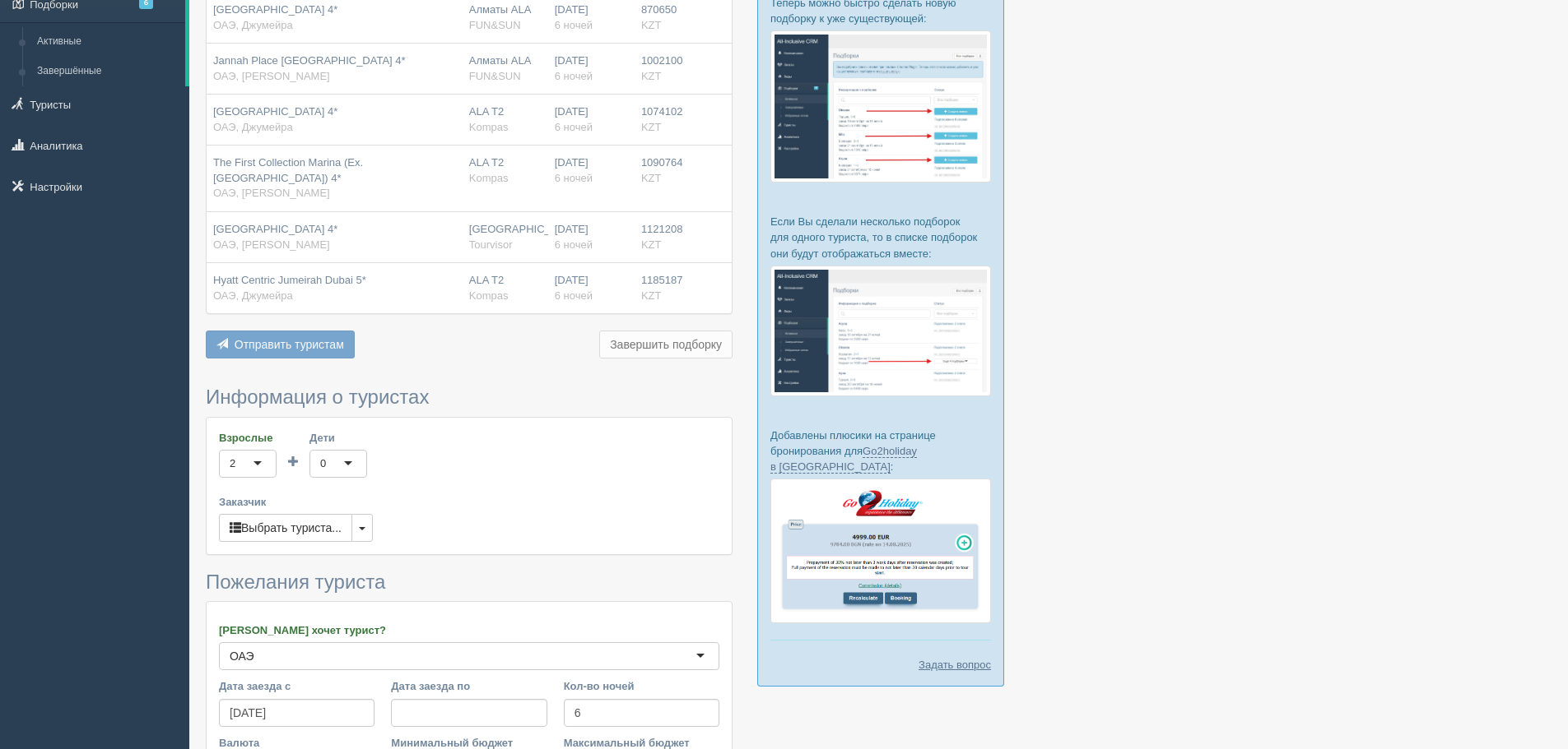
scroll to position [247, 0]
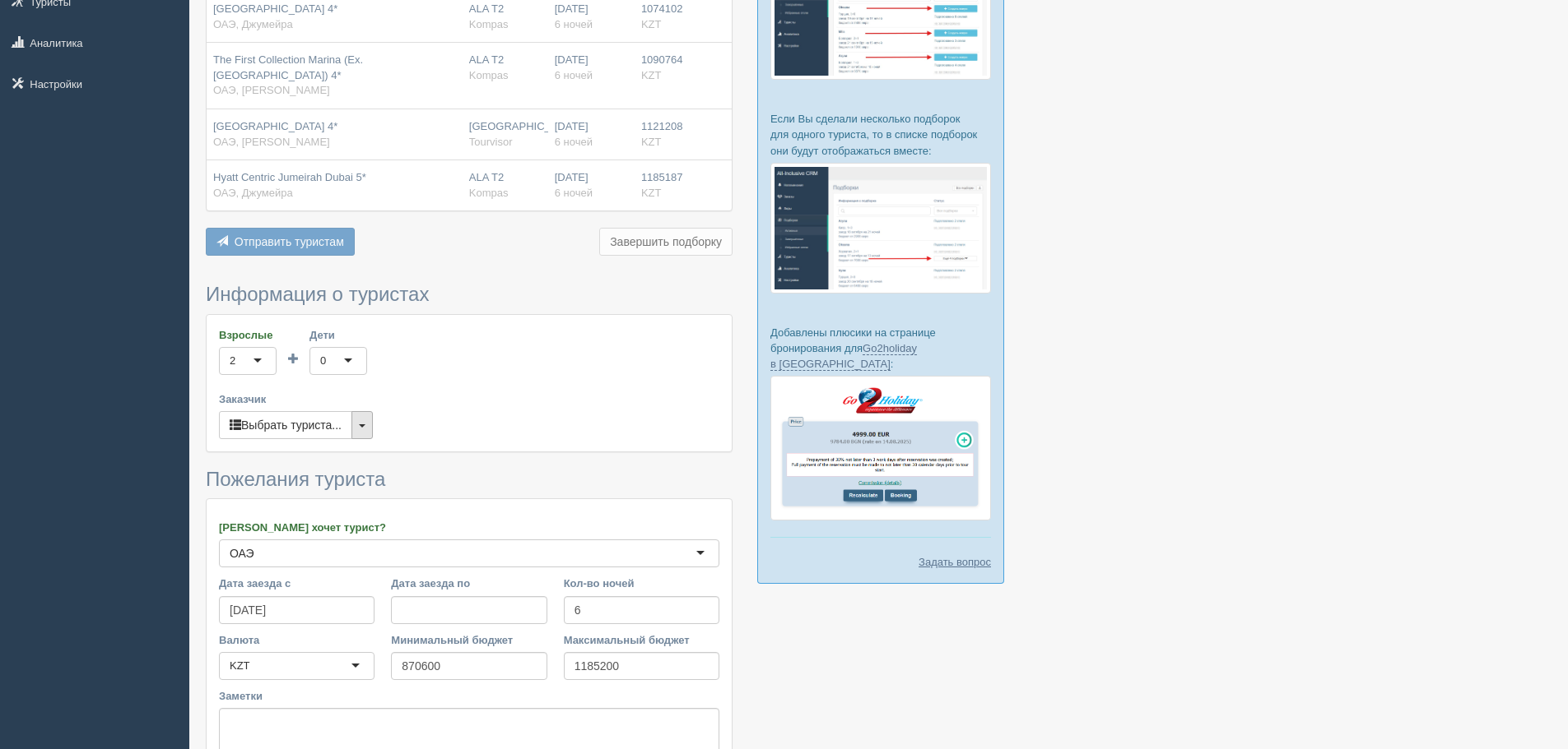
click at [362, 426] on span "button" at bounding box center [362, 426] width 7 height 4
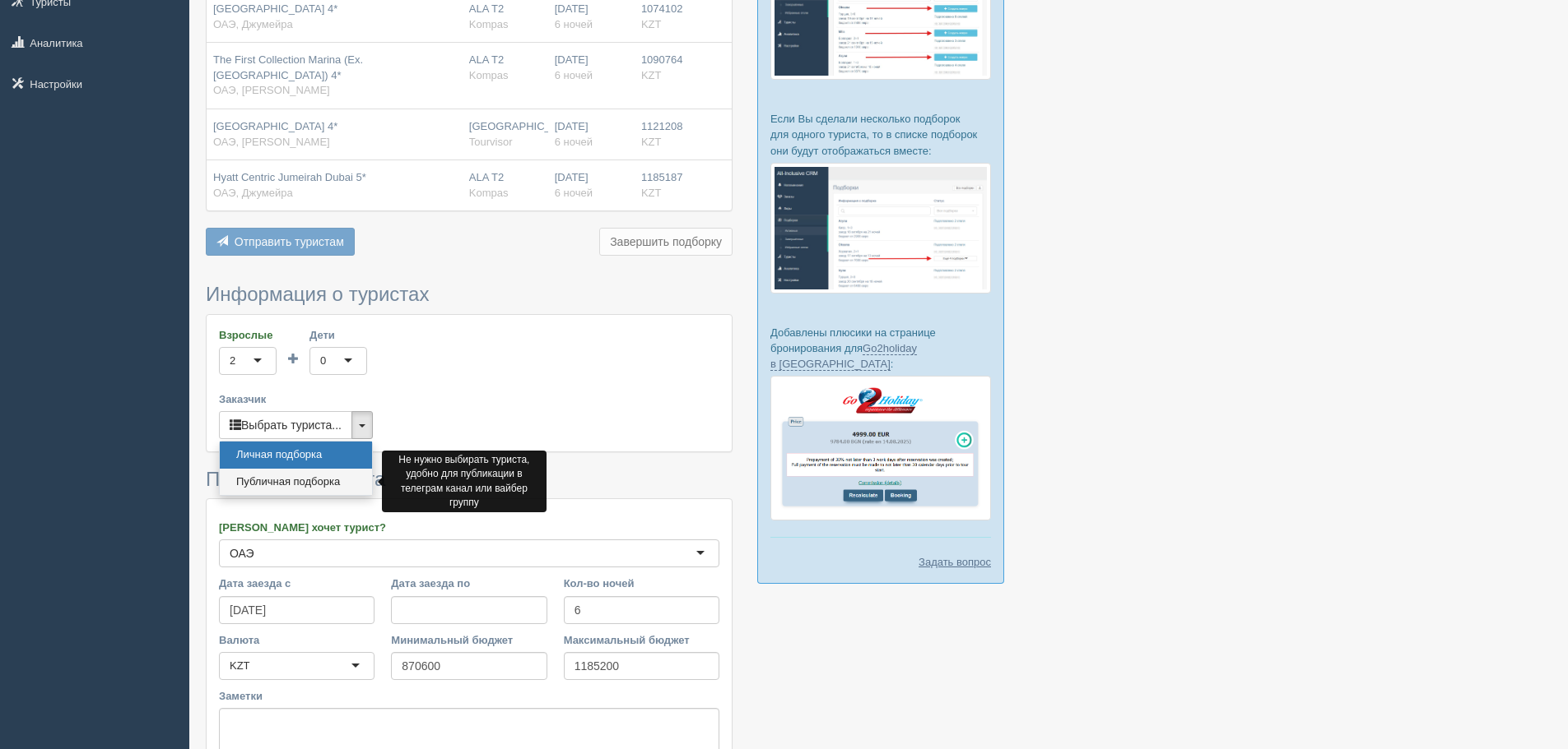
click at [320, 477] on link "Публичная подборка" at bounding box center [295, 482] width 152 height 27
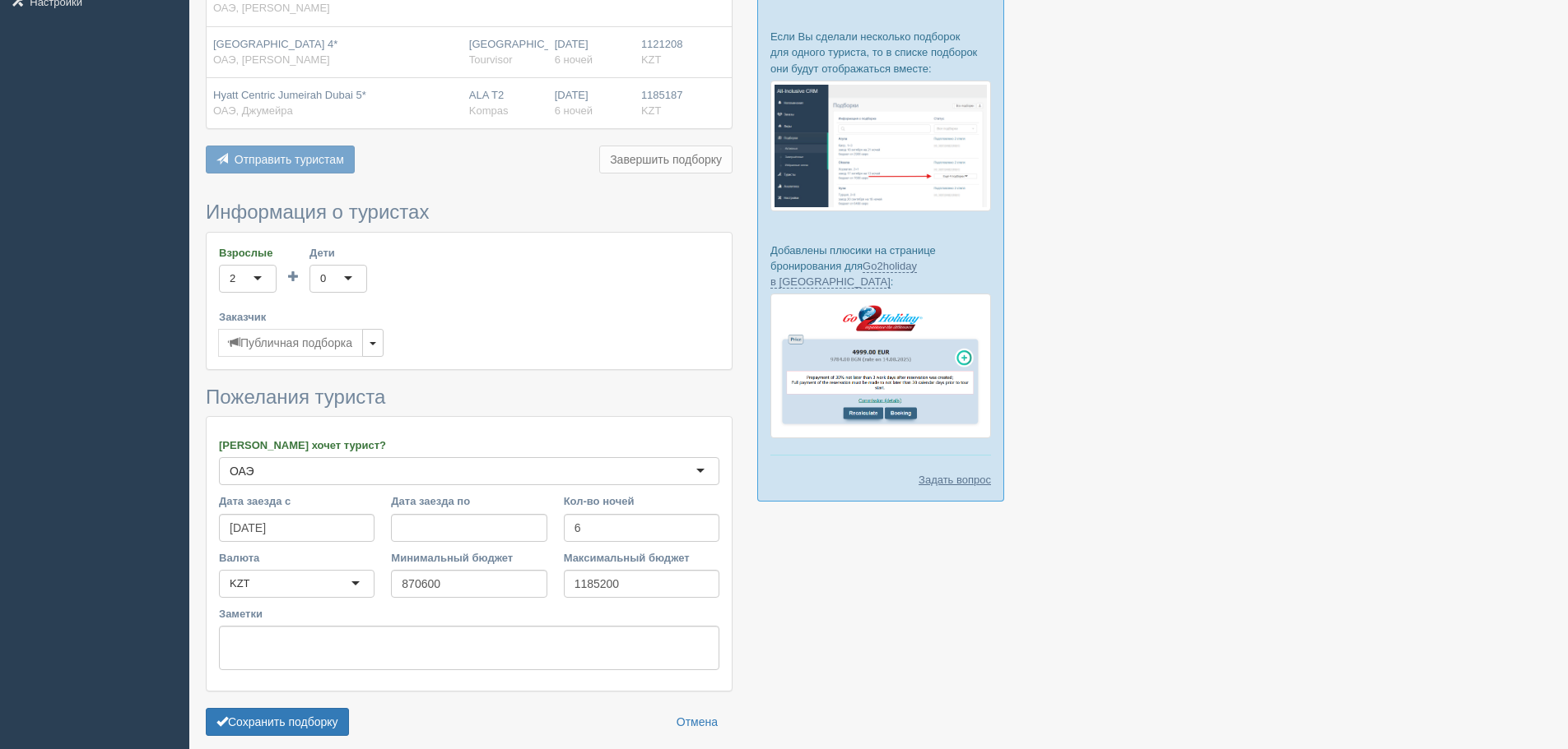
scroll to position [398, 0]
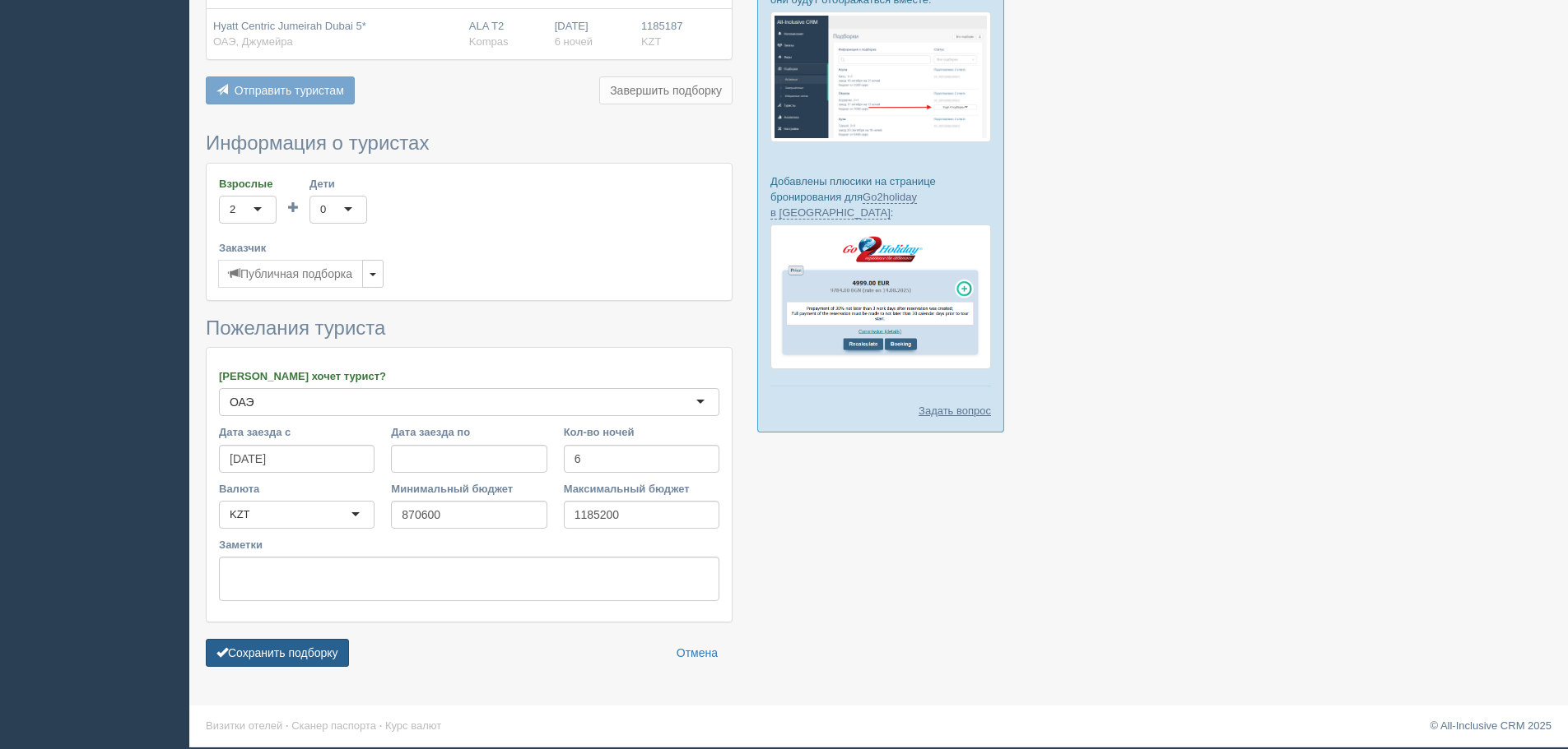
click at [271, 661] on button "Сохранить подборку" at bounding box center [276, 653] width 143 height 28
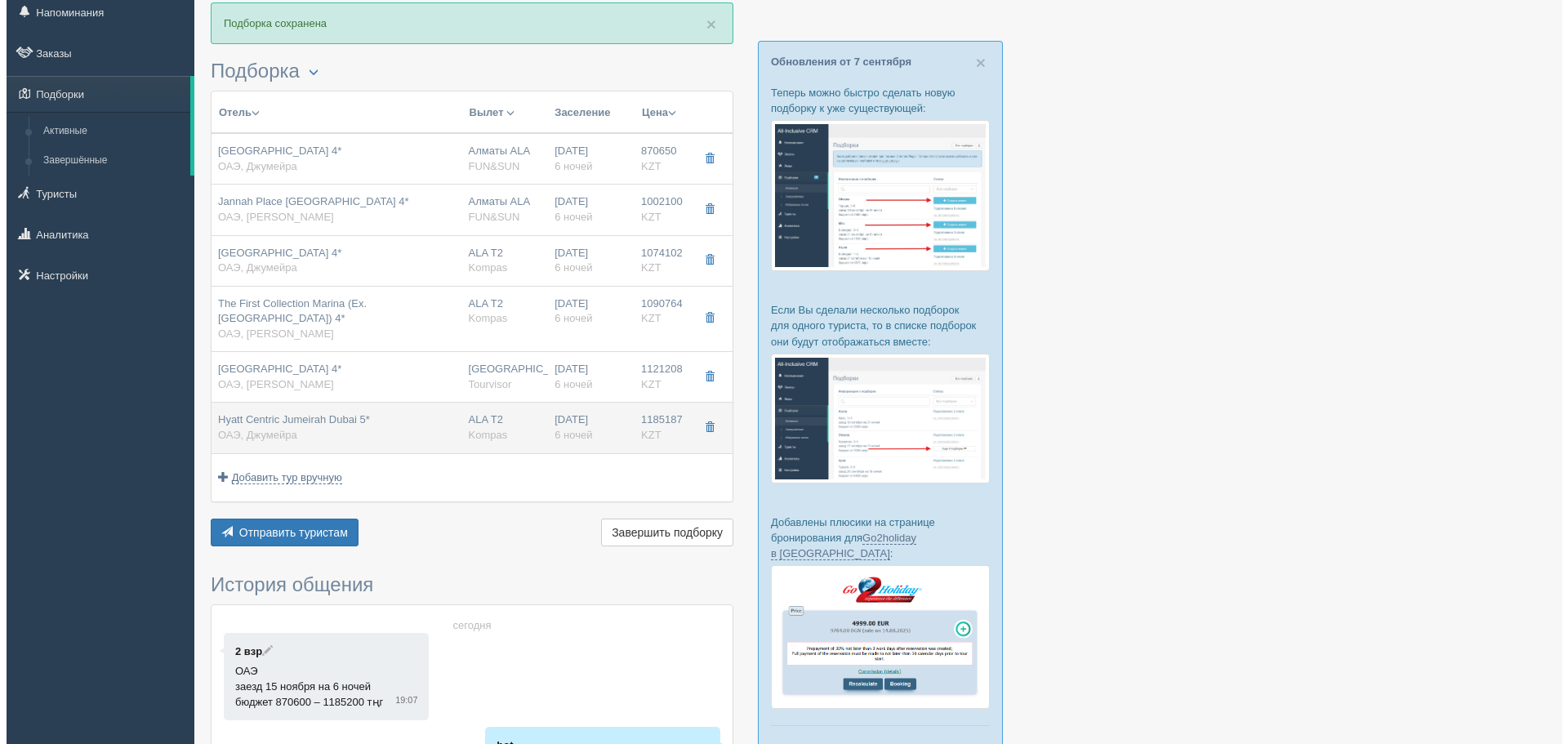
scroll to position [82, 0]
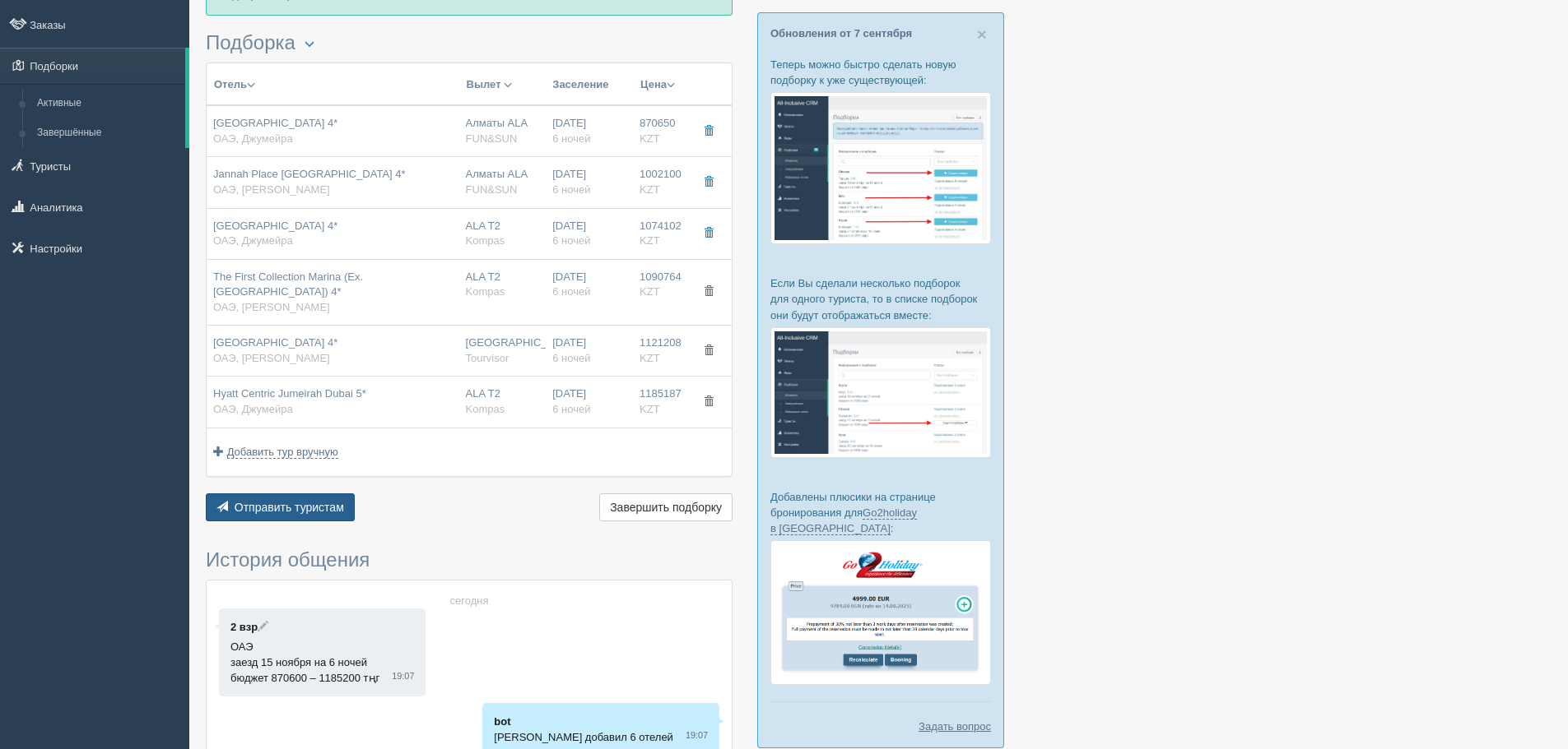
click at [304, 506] on span "Отправить туристам" at bounding box center [288, 507] width 109 height 13
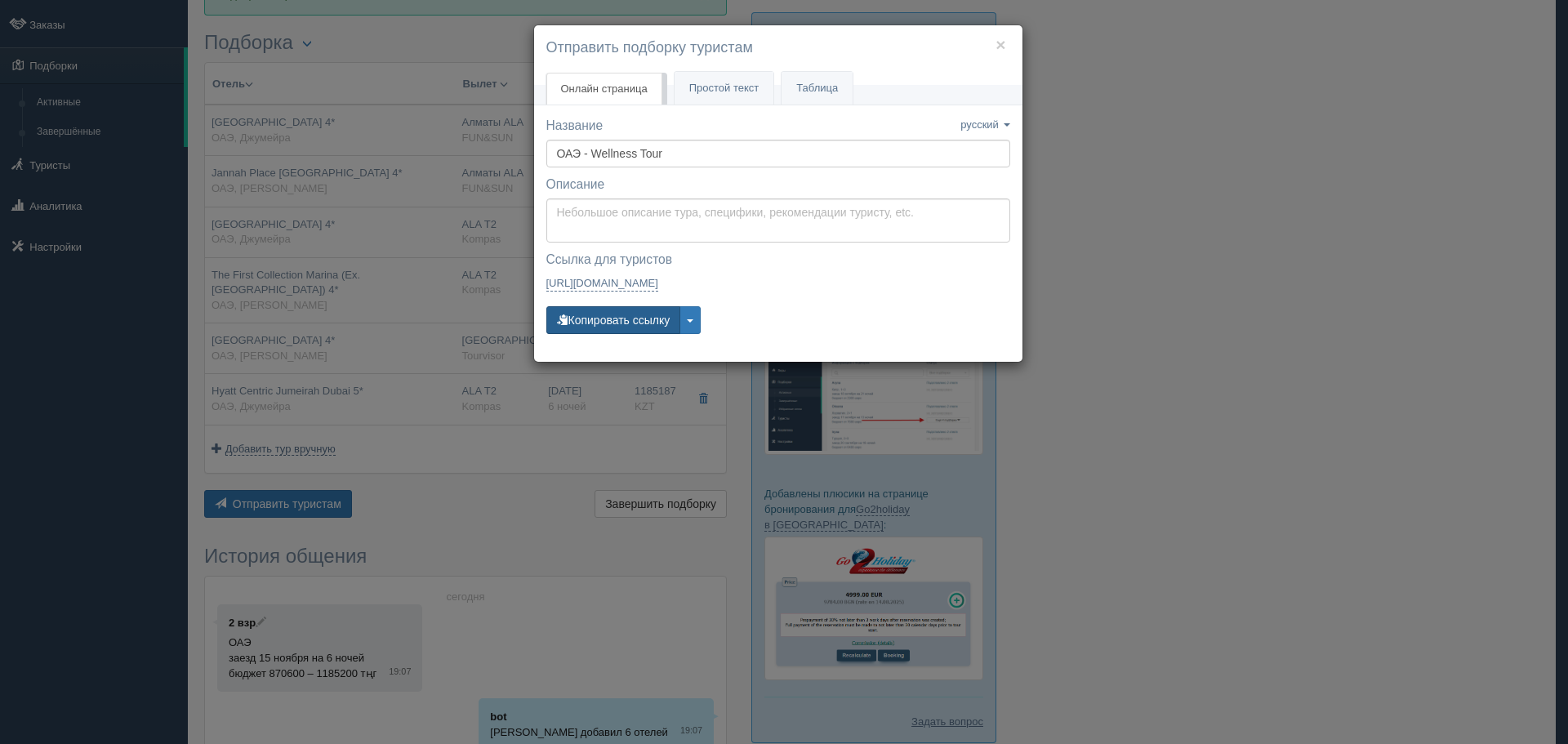
click at [611, 322] on button "Копировать ссылку" at bounding box center [614, 321] width 135 height 28
